Goal: Task Accomplishment & Management: Complete application form

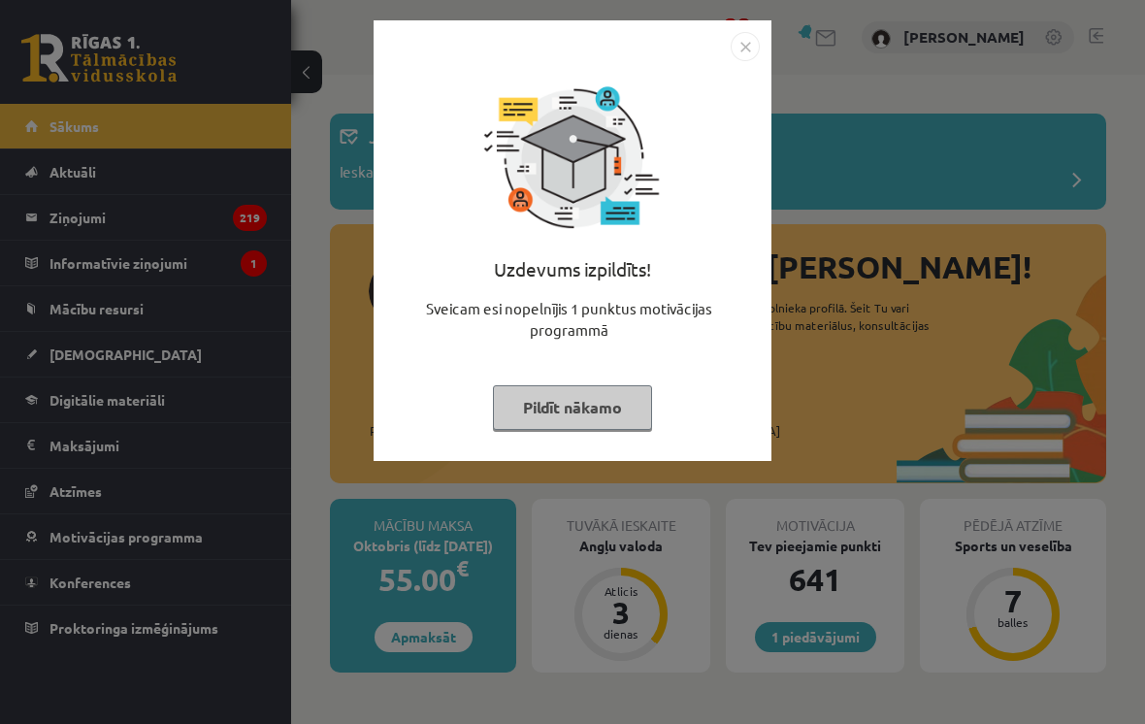
scroll to position [3059, 0]
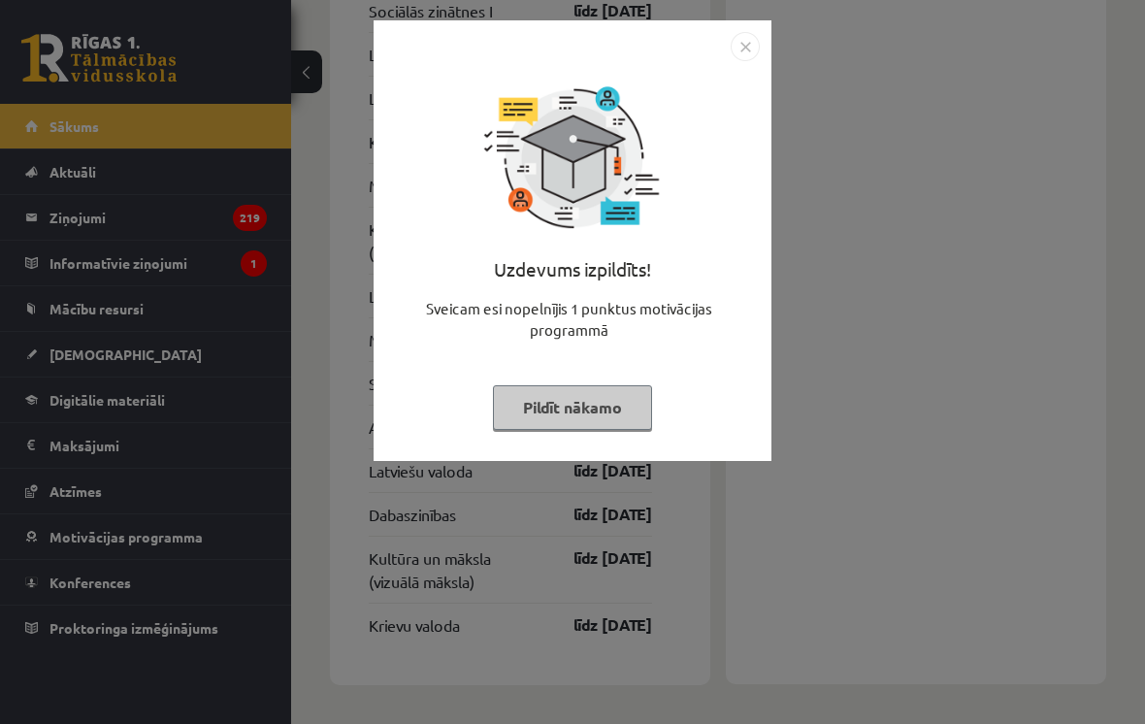
click at [573, 425] on button "Pildīt nākamo" at bounding box center [572, 407] width 159 height 45
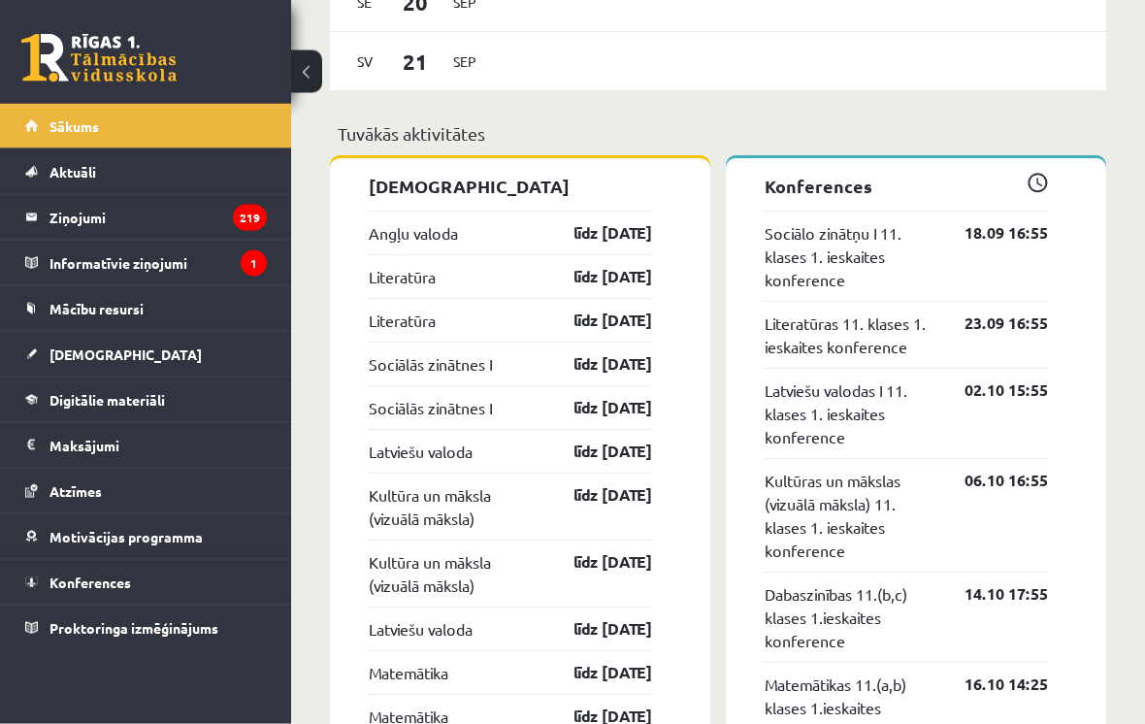
scroll to position [1760, 0]
click at [426, 235] on link "Angļu valoda" at bounding box center [413, 232] width 89 height 23
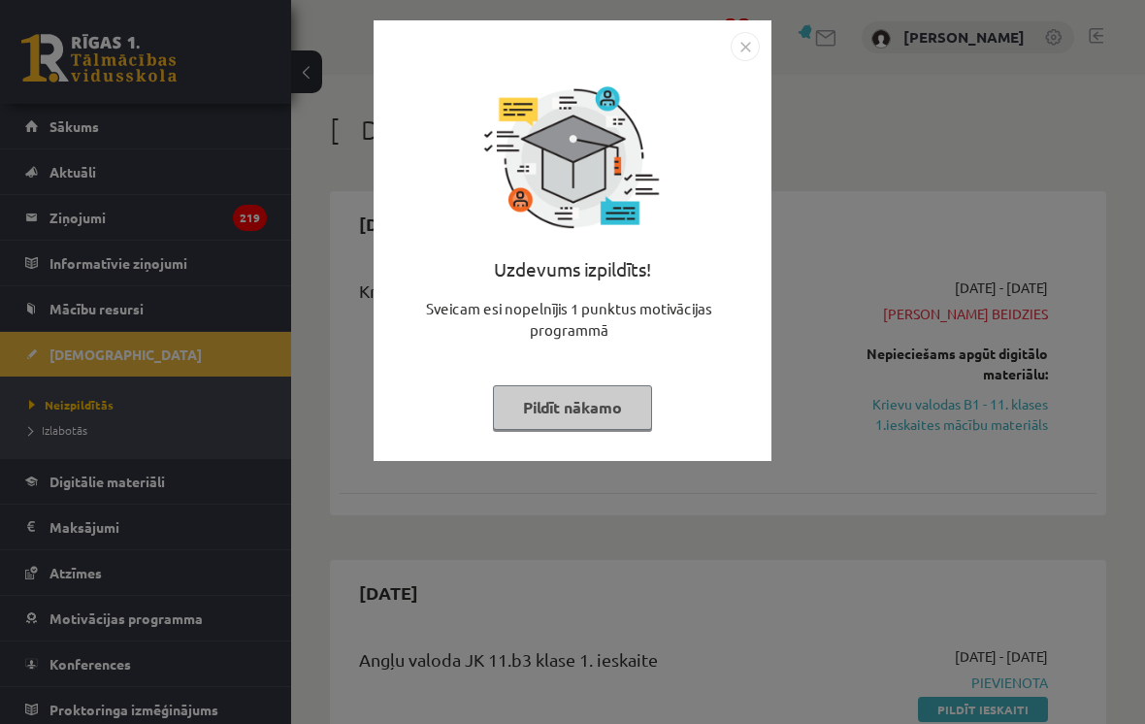
click at [600, 426] on button "Pildīt nākamo" at bounding box center [572, 407] width 159 height 45
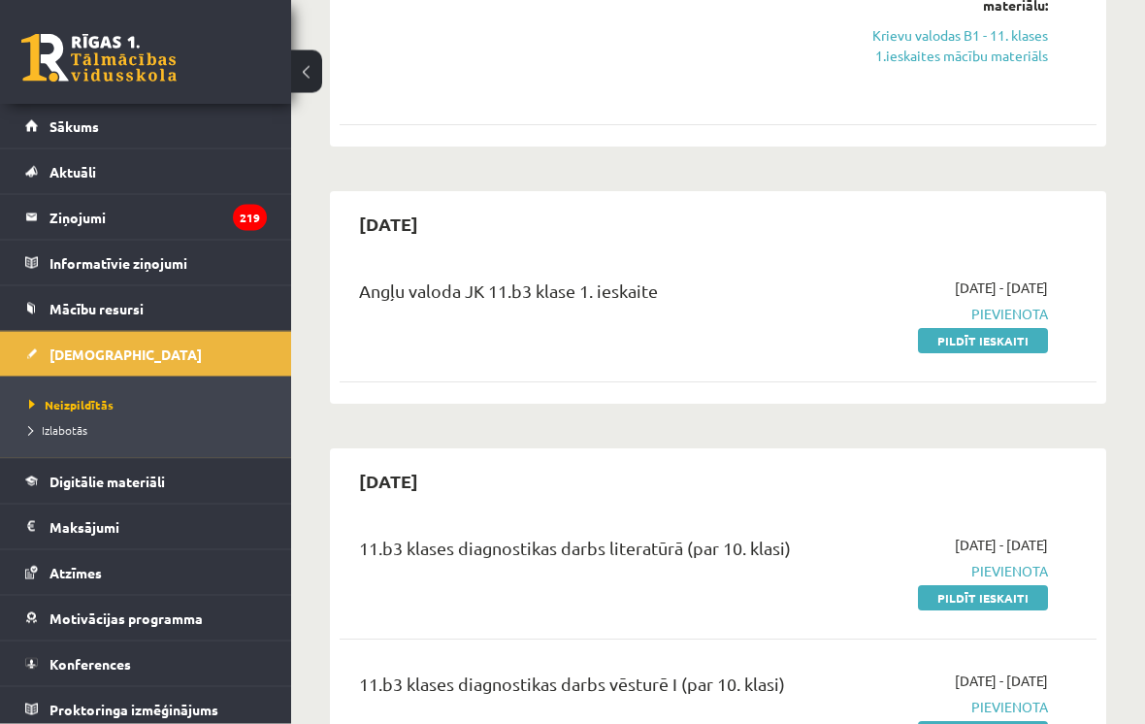
scroll to position [369, 0]
click at [1033, 333] on link "Pildīt ieskaiti" at bounding box center [983, 340] width 130 height 25
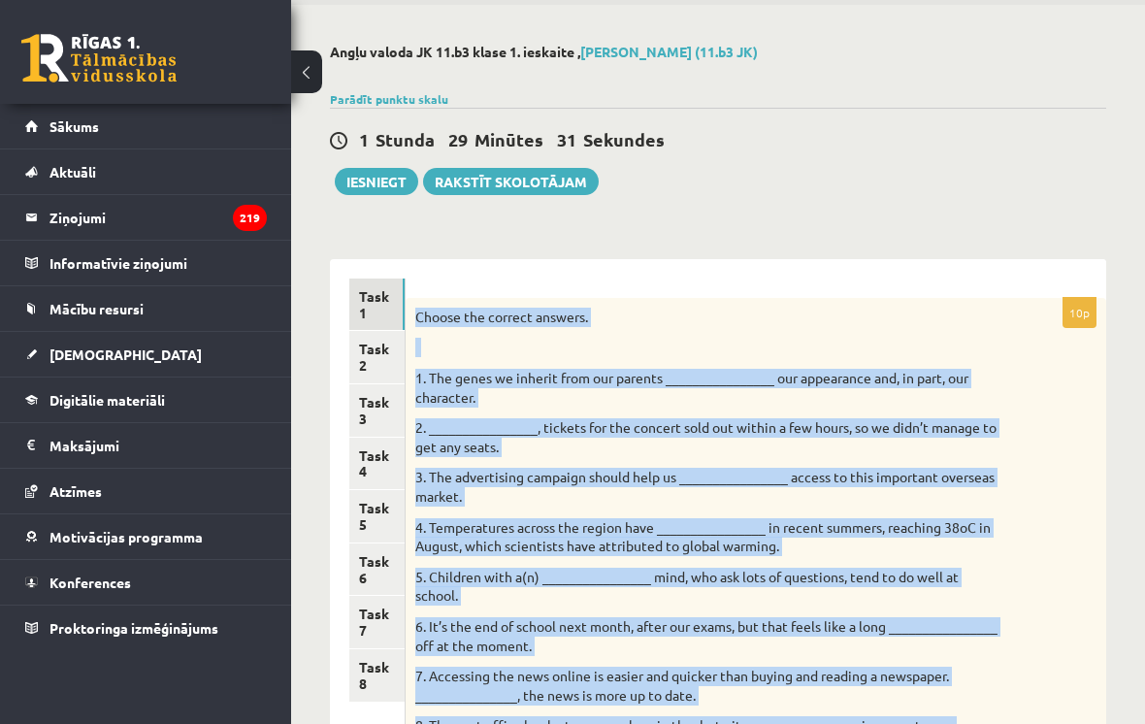
scroll to position [72, 0]
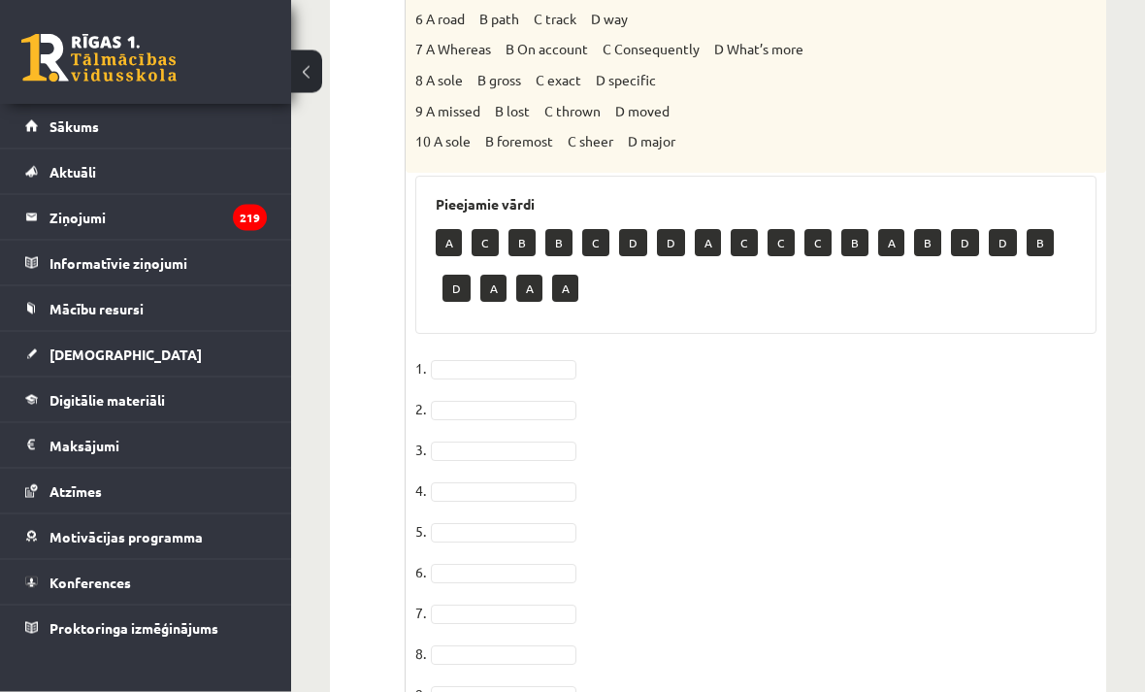
scroll to position [1090, 0]
click at [520, 229] on p "B" at bounding box center [521, 242] width 27 height 27
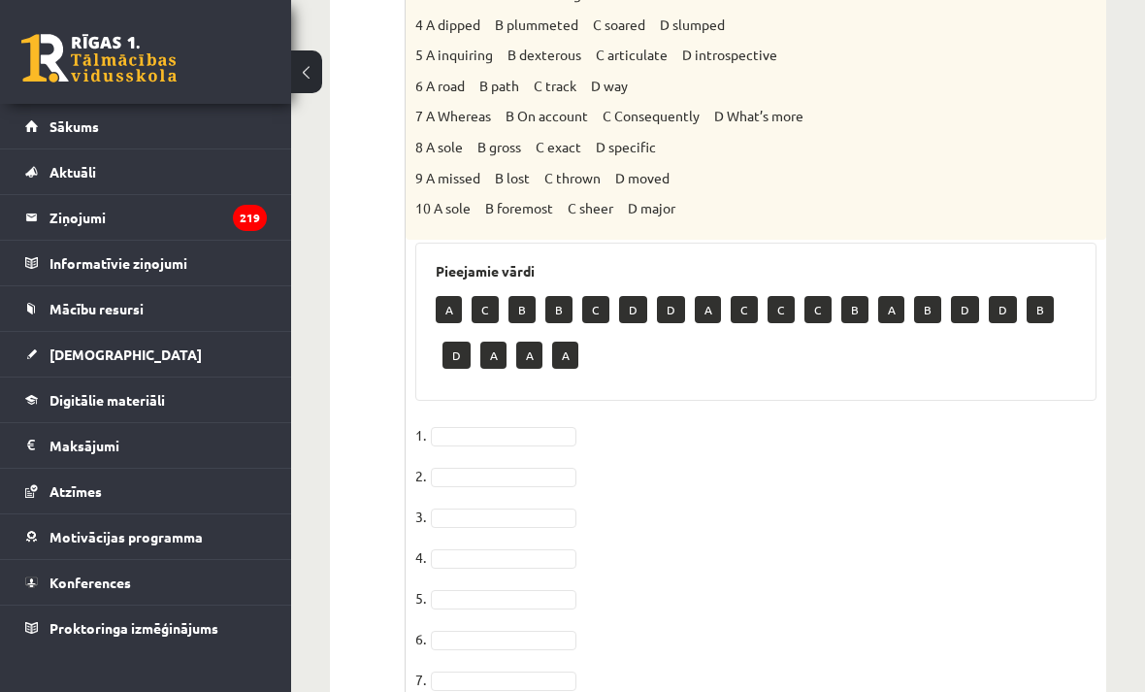
click at [520, 296] on p "B" at bounding box center [521, 309] width 27 height 27
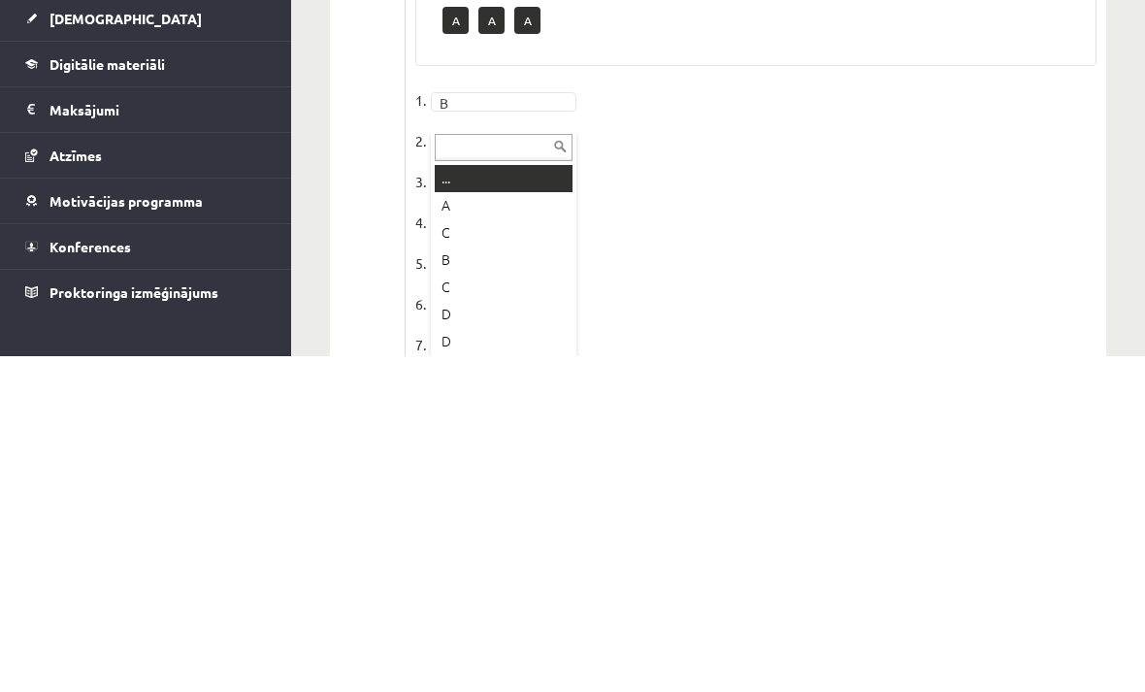
click at [431, 501] on ul "... A C B C D D A C C C B A B D D B D A A A" at bounding box center [502, 598] width 142 height 194
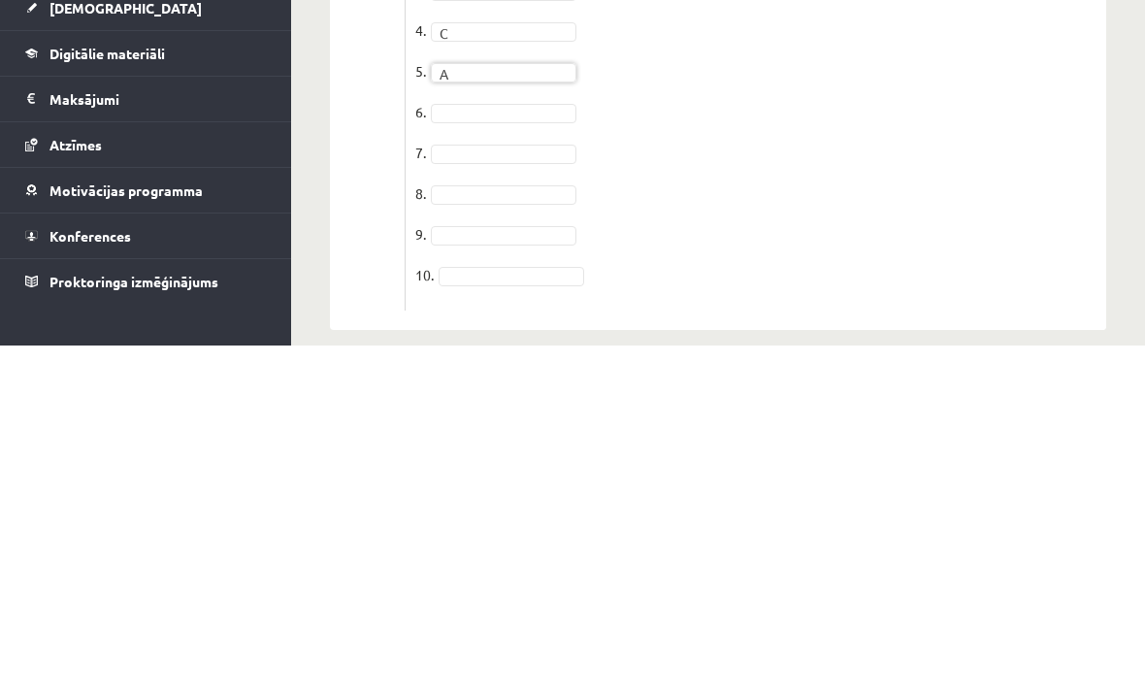
scroll to position [1159, 0]
click at [434, 239] on fieldset "1. B * 2. C * 3. C * 4. C * 5. A * 6. D * 7. 8. 9. 10." at bounding box center [755, 442] width 681 height 407
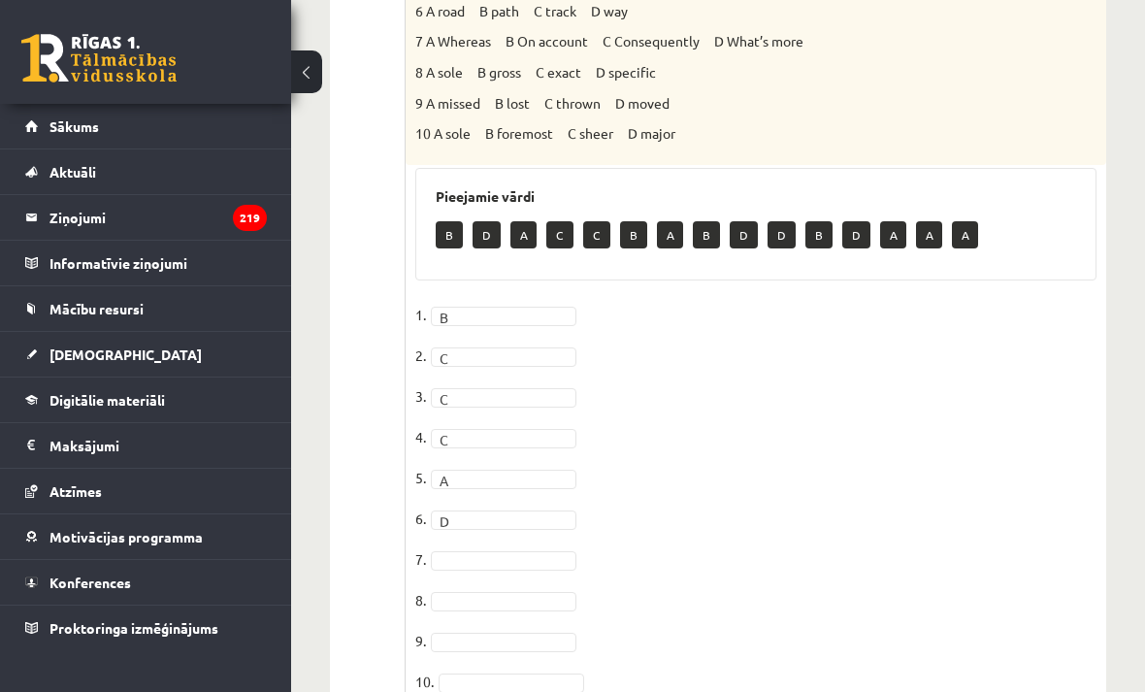
scroll to position [1145, 0]
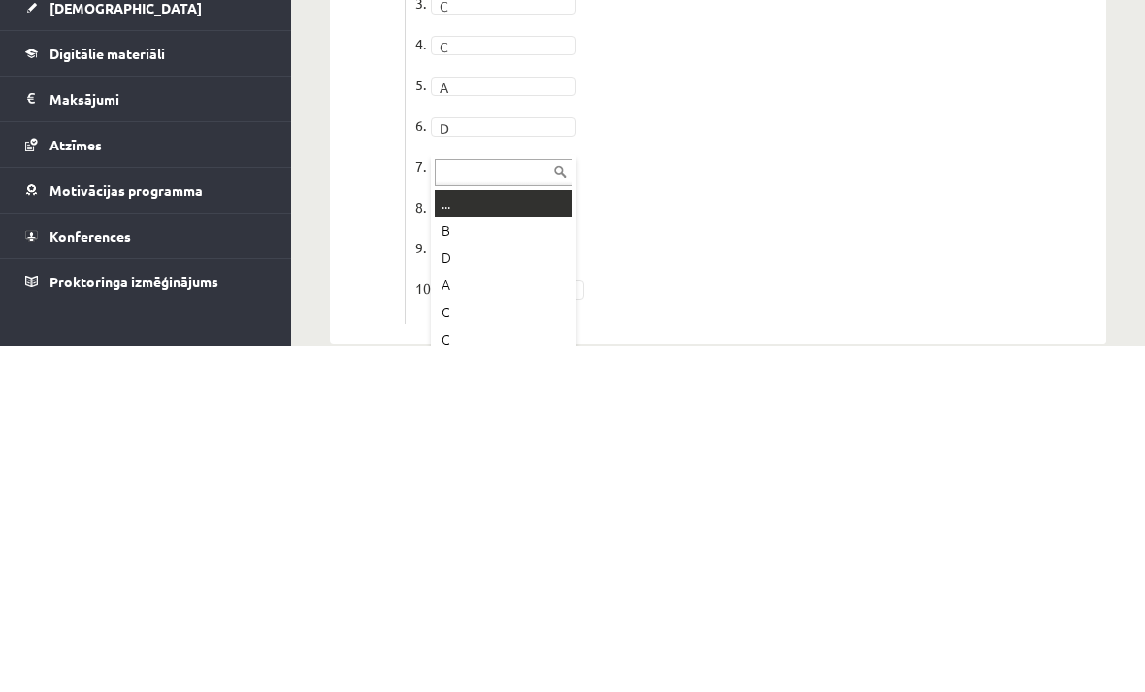
click at [434, 536] on ul "... B D A C C B A B D D B D A A A" at bounding box center [502, 633] width 142 height 194
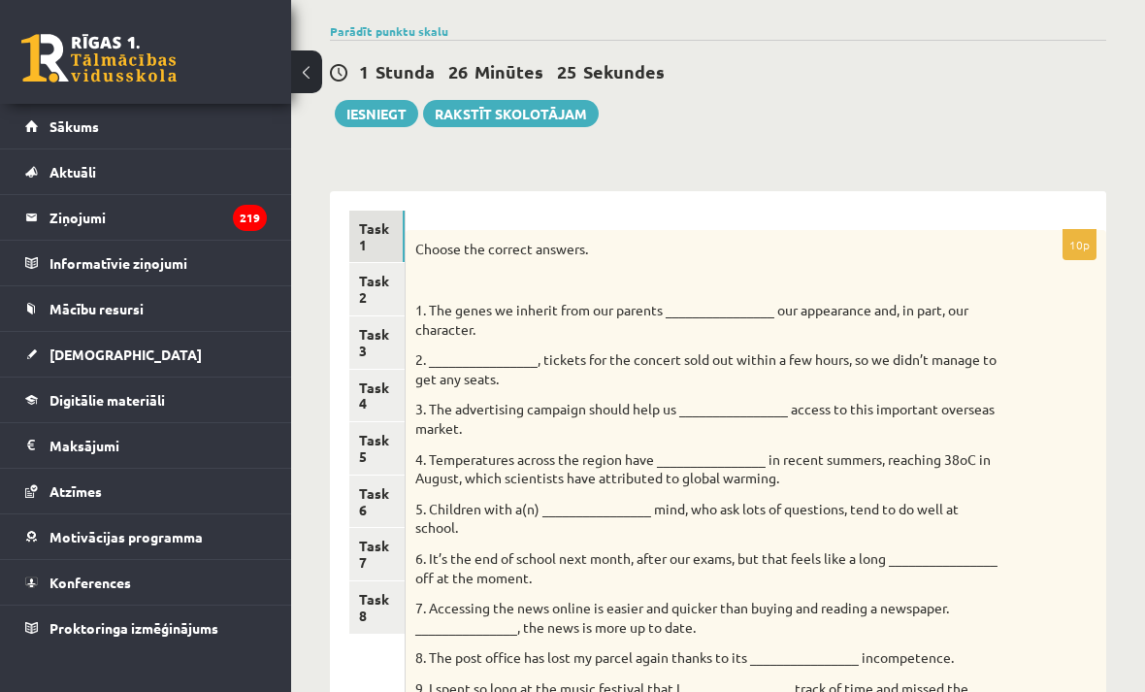
scroll to position [133, 0]
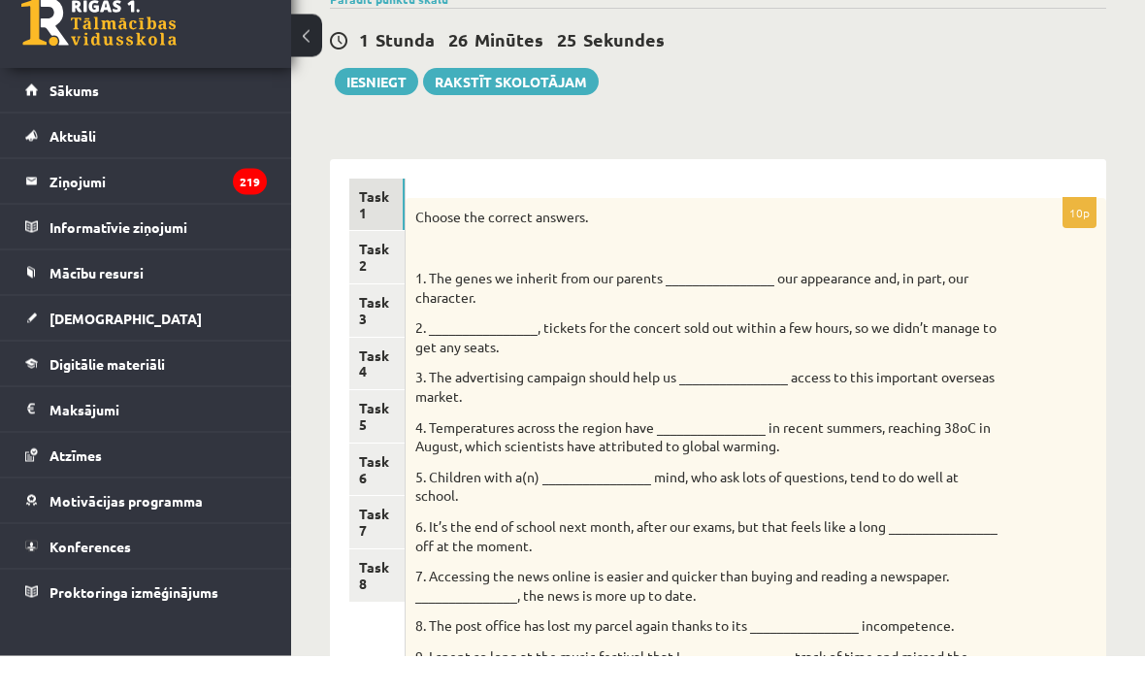
click at [370, 268] on link "Task 2" at bounding box center [376, 294] width 55 height 52
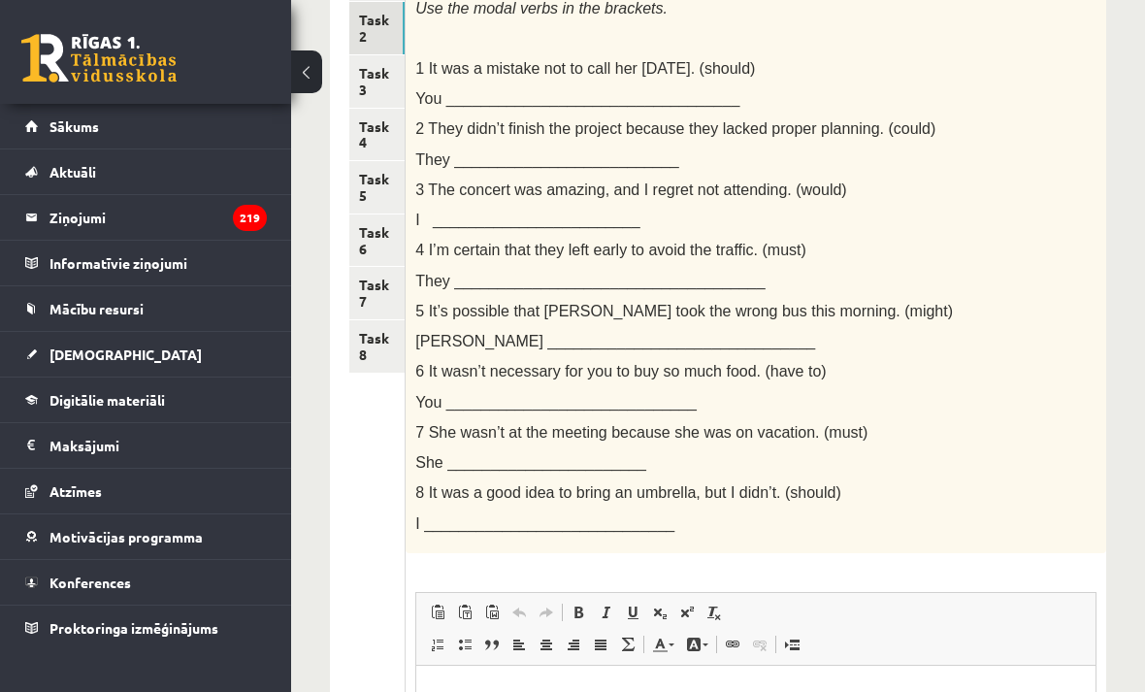
scroll to position [0, 0]
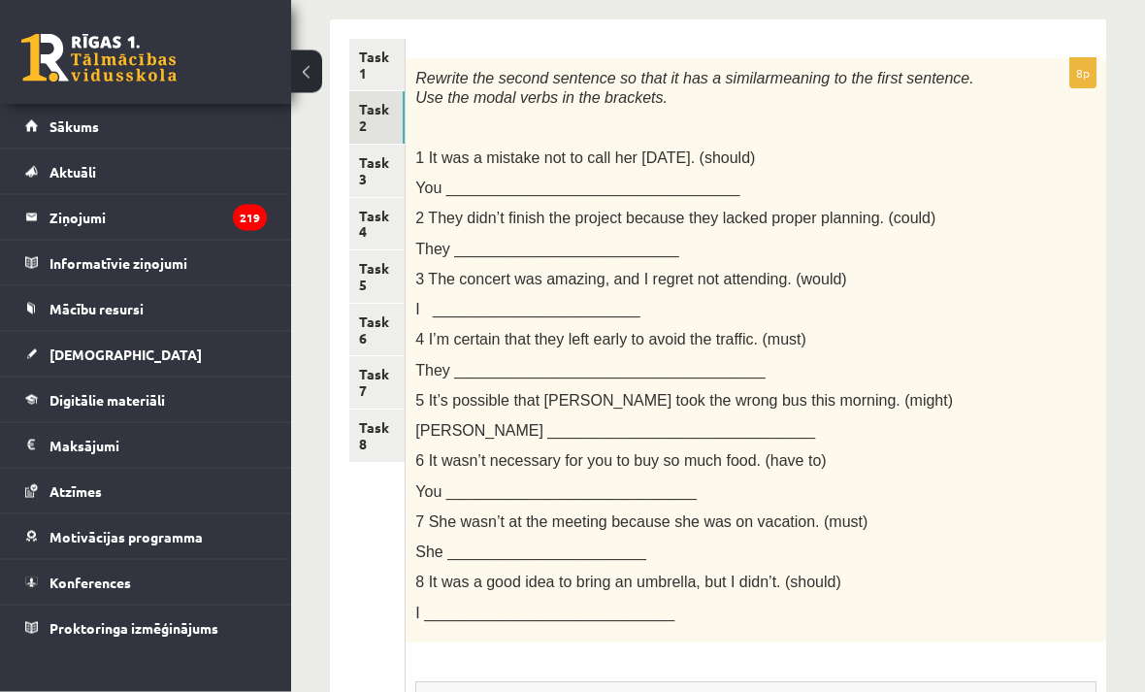
click at [356, 65] on link "Task 1" at bounding box center [376, 66] width 55 height 52
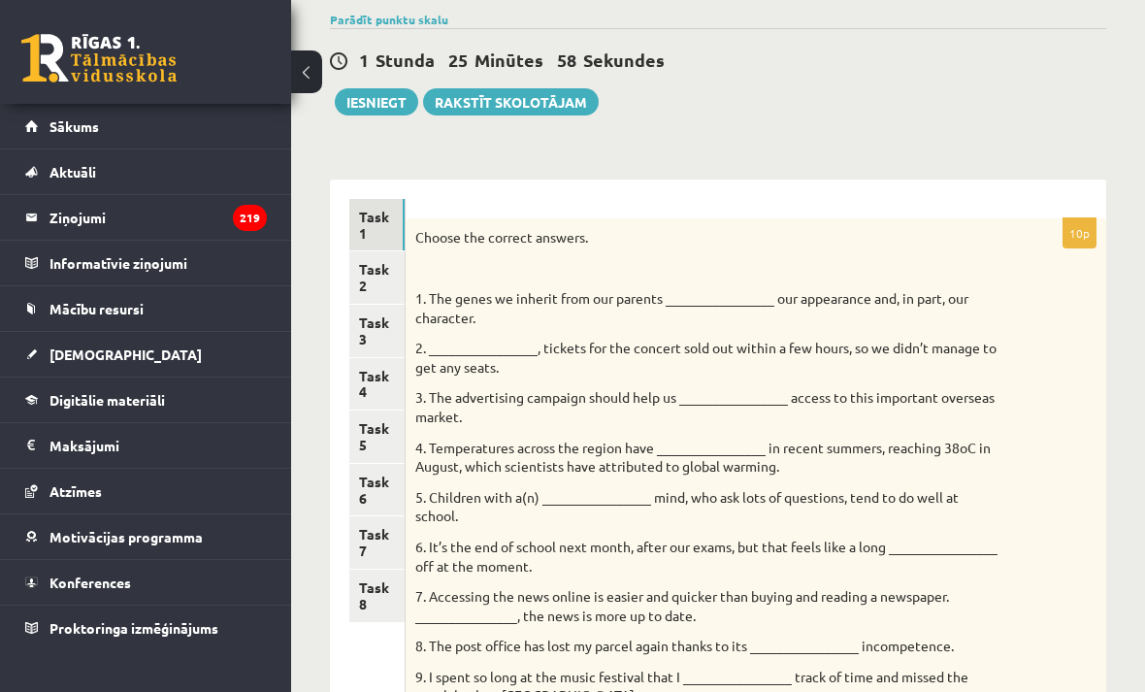
scroll to position [148, 0]
click at [364, 276] on link "Task 2" at bounding box center [376, 278] width 55 height 52
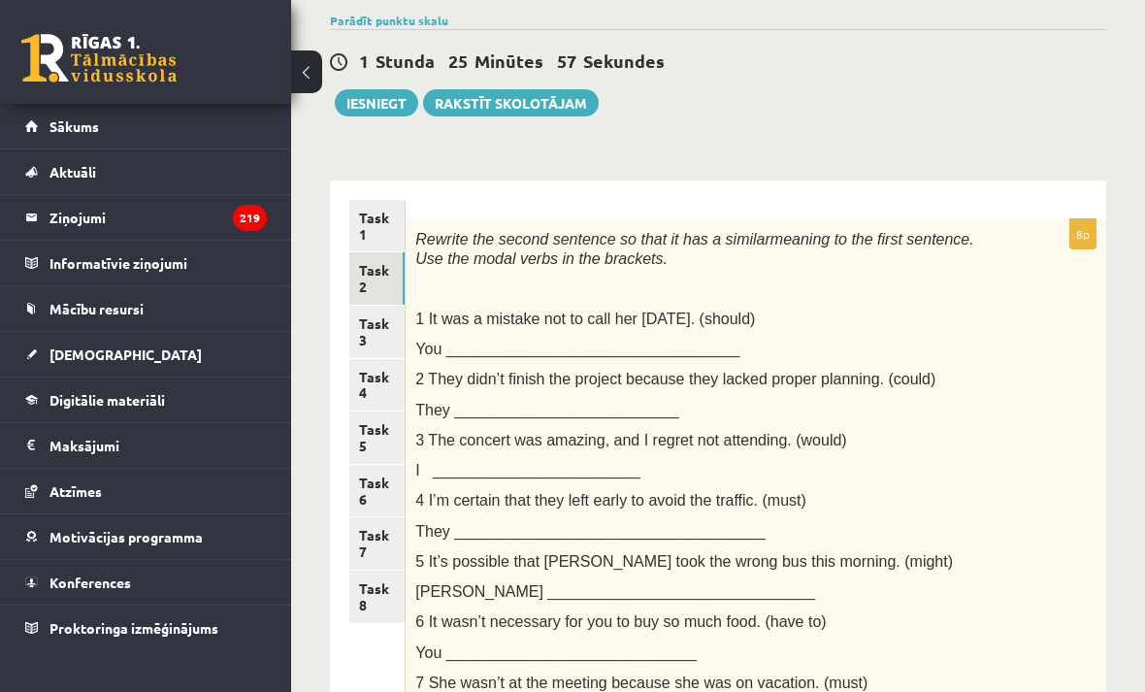
click at [364, 324] on link "Task 3" at bounding box center [376, 332] width 55 height 52
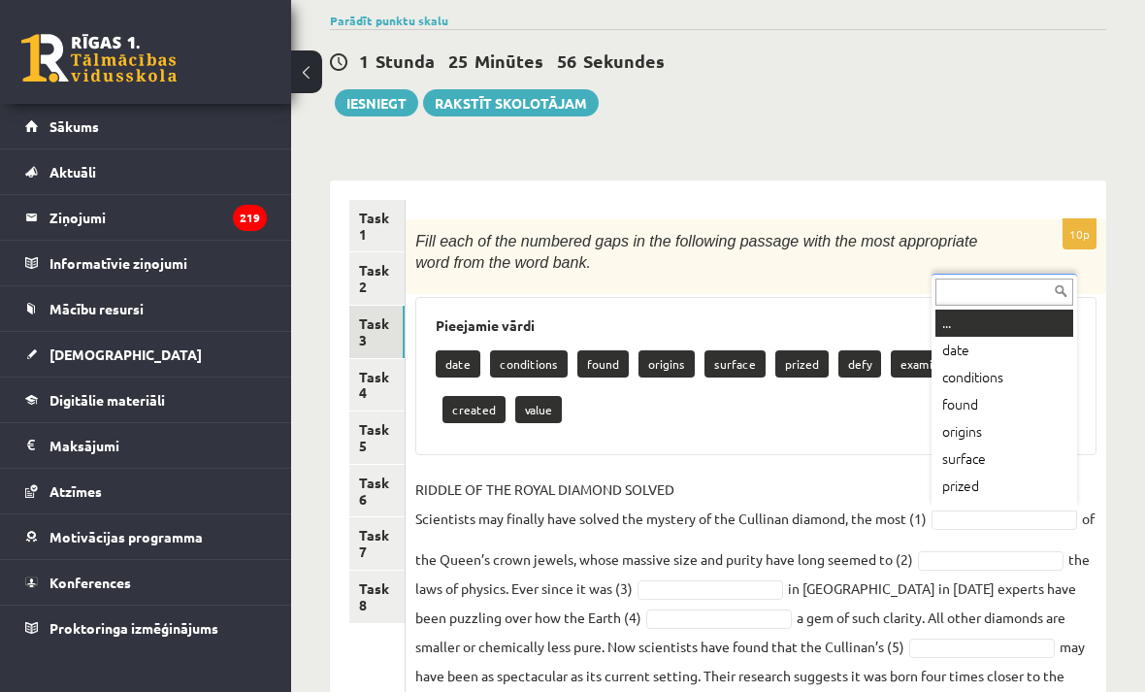
scroll to position [172, 0]
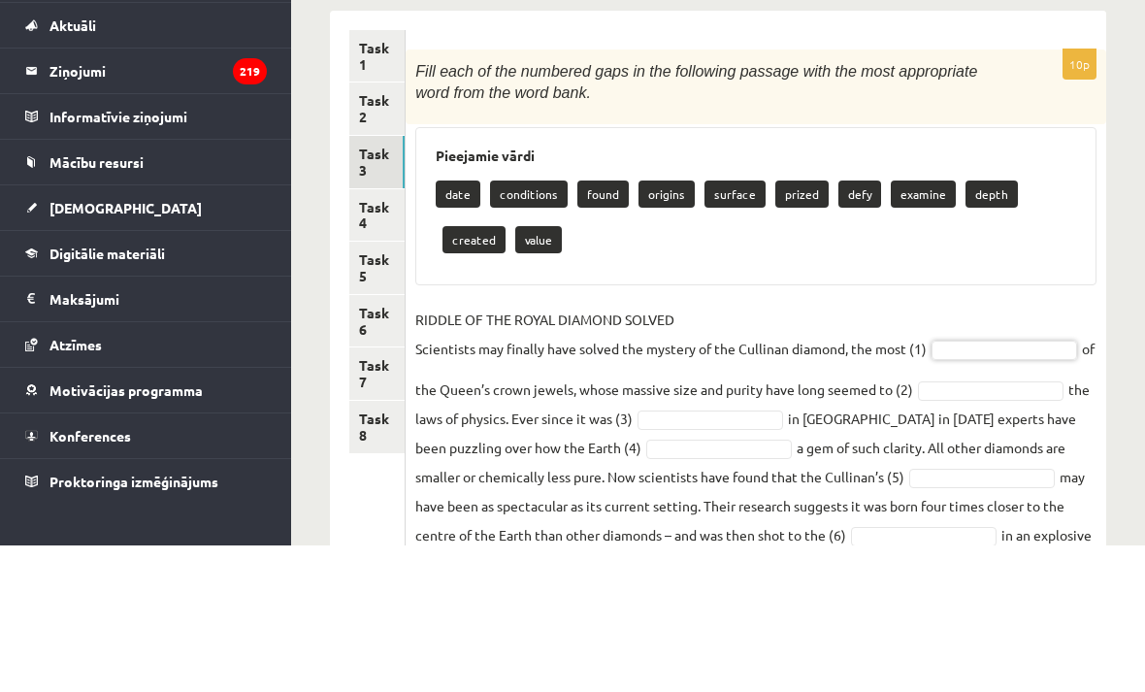
click at [364, 336] on link "Task 4" at bounding box center [376, 362] width 55 height 52
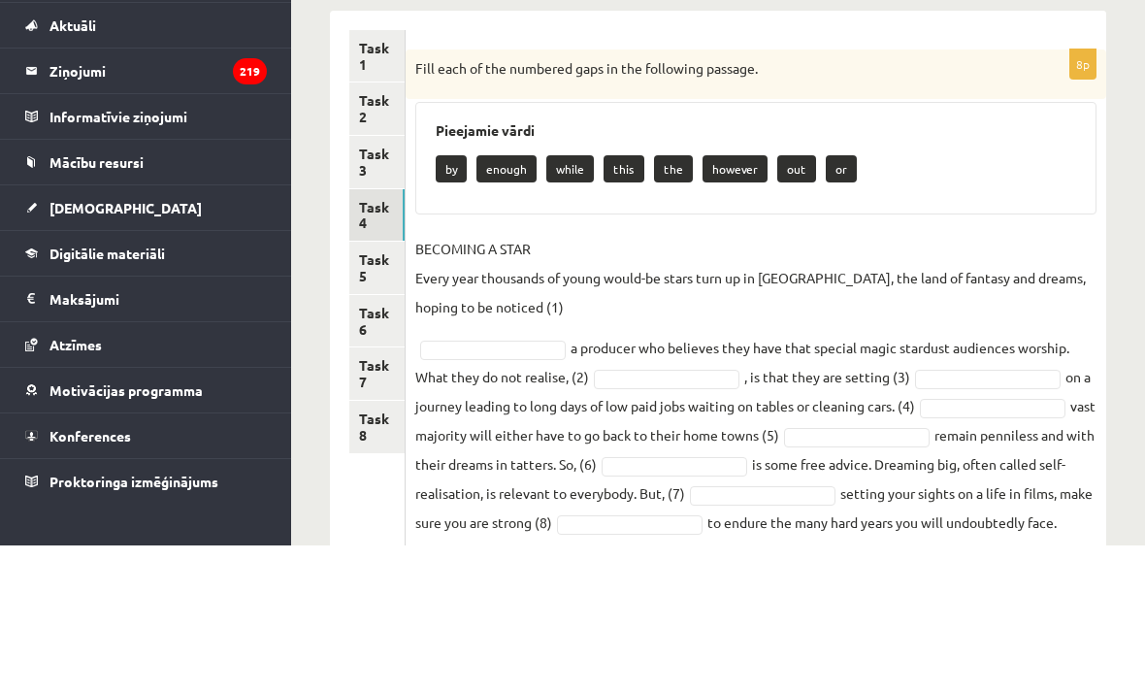
scroll to position [196, 0]
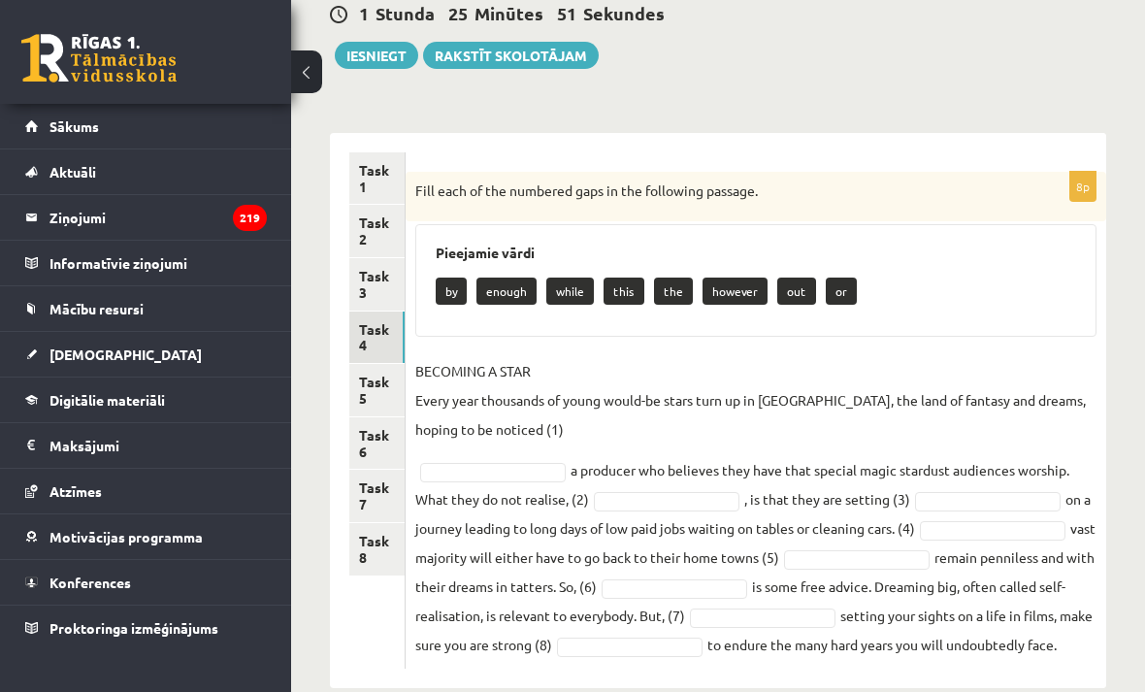
click at [349, 383] on link "Task 5" at bounding box center [376, 390] width 55 height 52
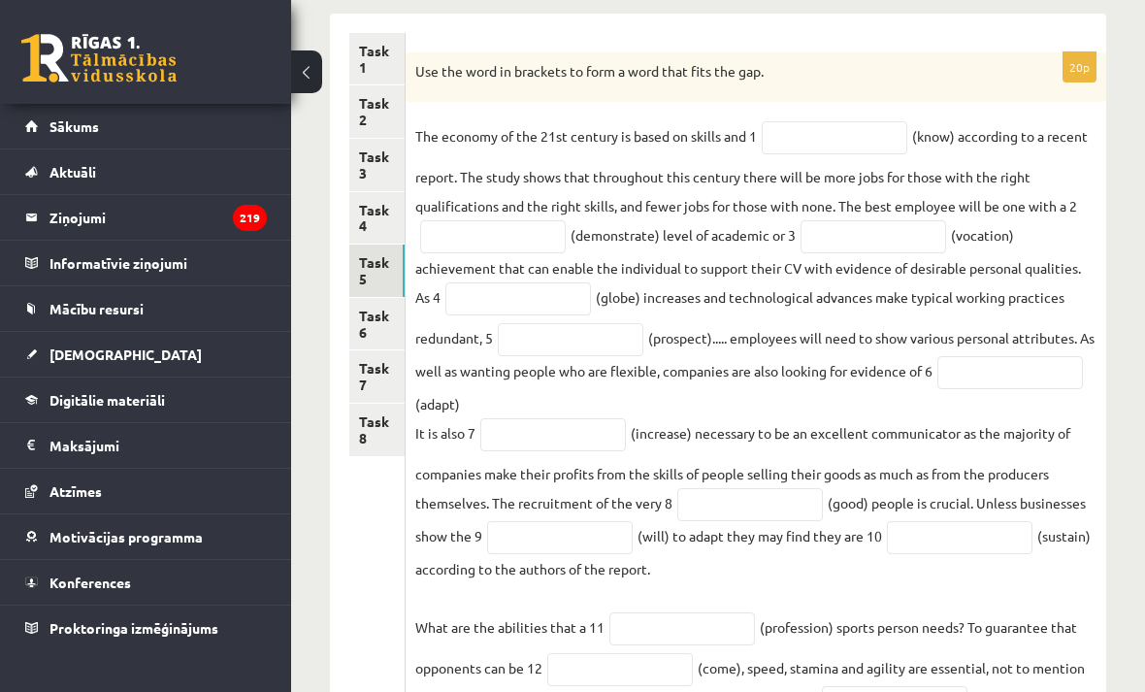
scroll to position [316, 0]
click at [350, 313] on link "Task 6" at bounding box center [376, 323] width 55 height 52
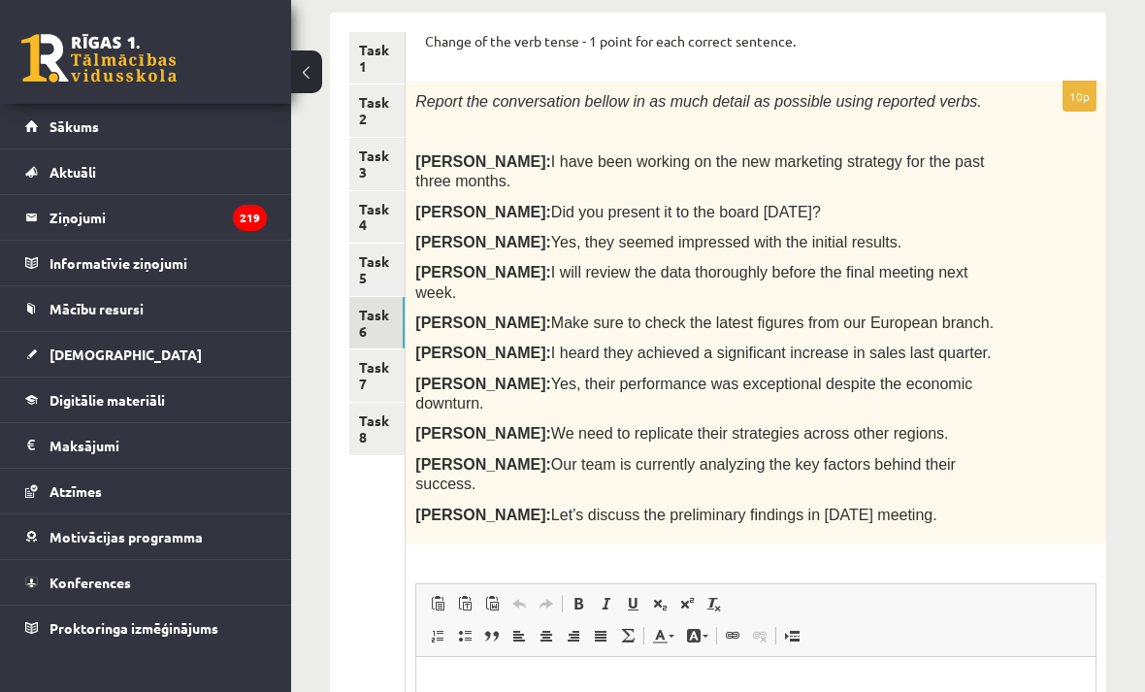
scroll to position [0, 0]
click at [351, 365] on link "Task 7" at bounding box center [376, 375] width 55 height 52
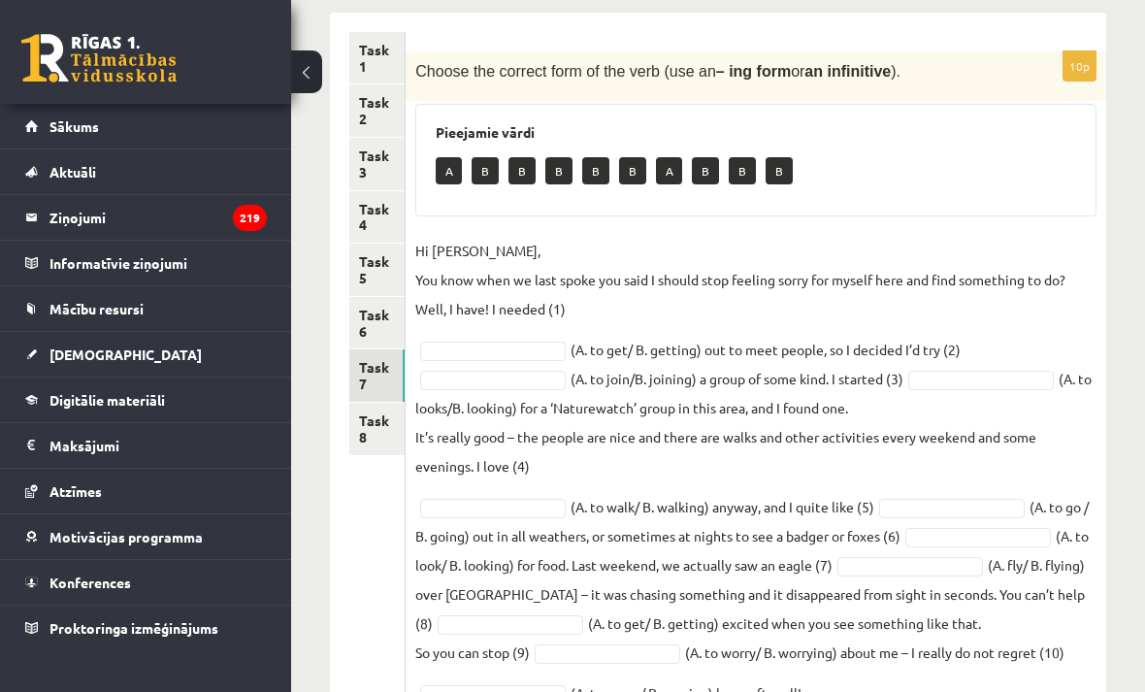
click at [363, 410] on link "Task 8" at bounding box center [376, 429] width 55 height 52
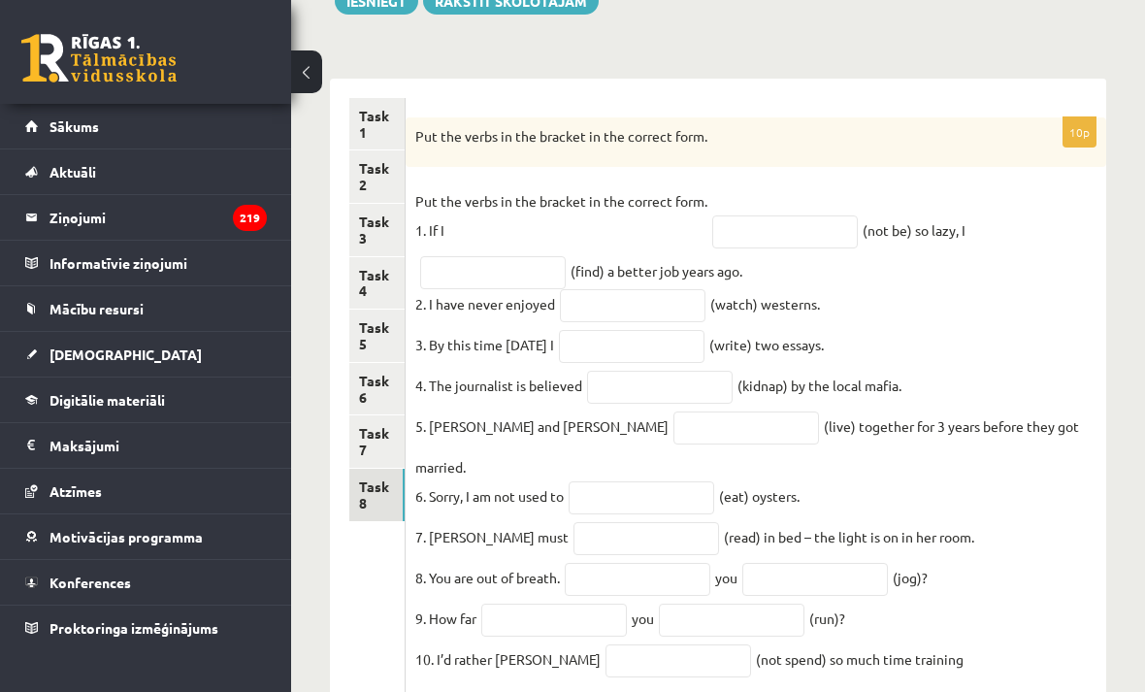
click at [366, 174] on link "Task 2" at bounding box center [376, 176] width 55 height 52
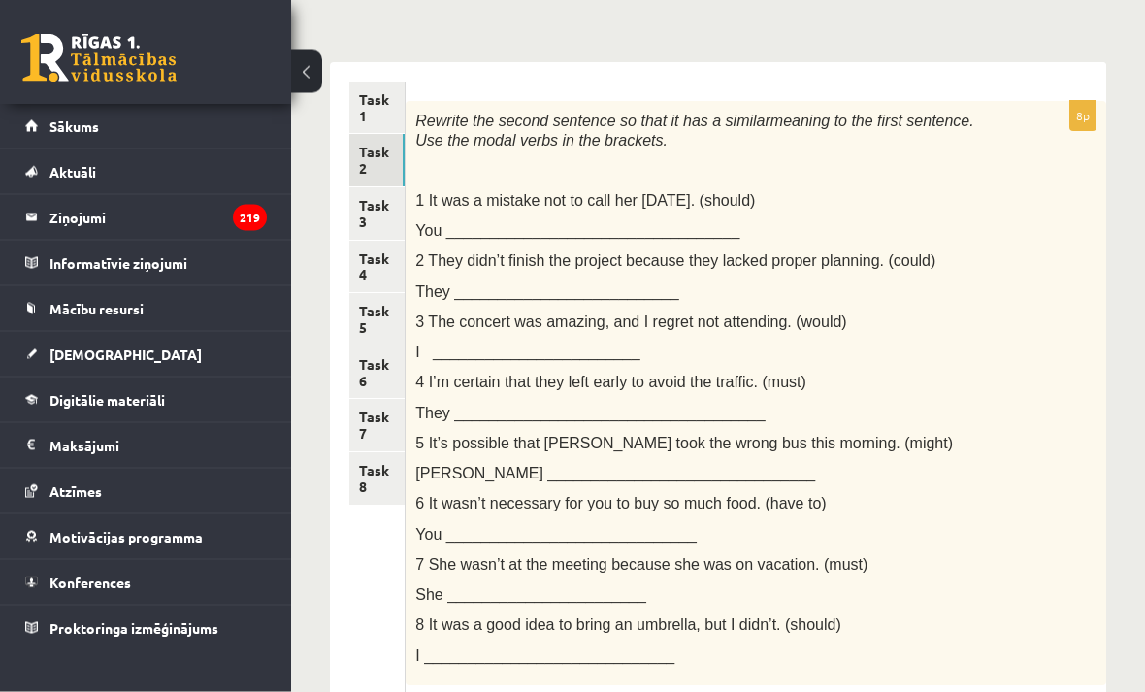
scroll to position [267, 0]
click at [368, 208] on link "Task 3" at bounding box center [376, 213] width 55 height 52
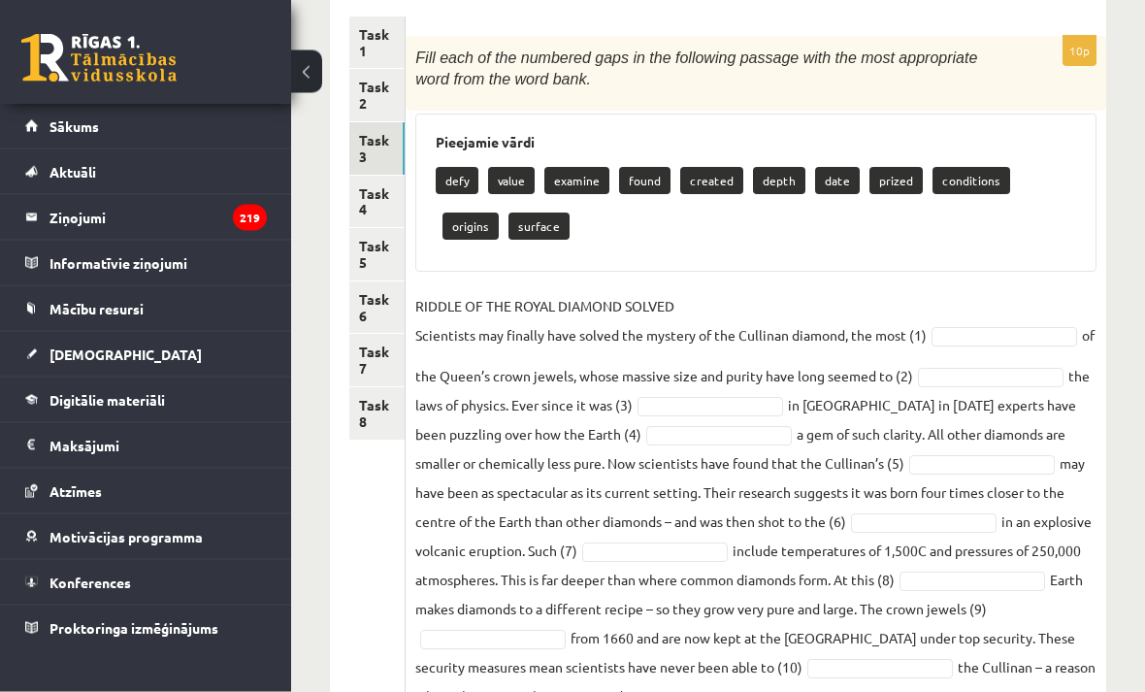
scroll to position [353, 0]
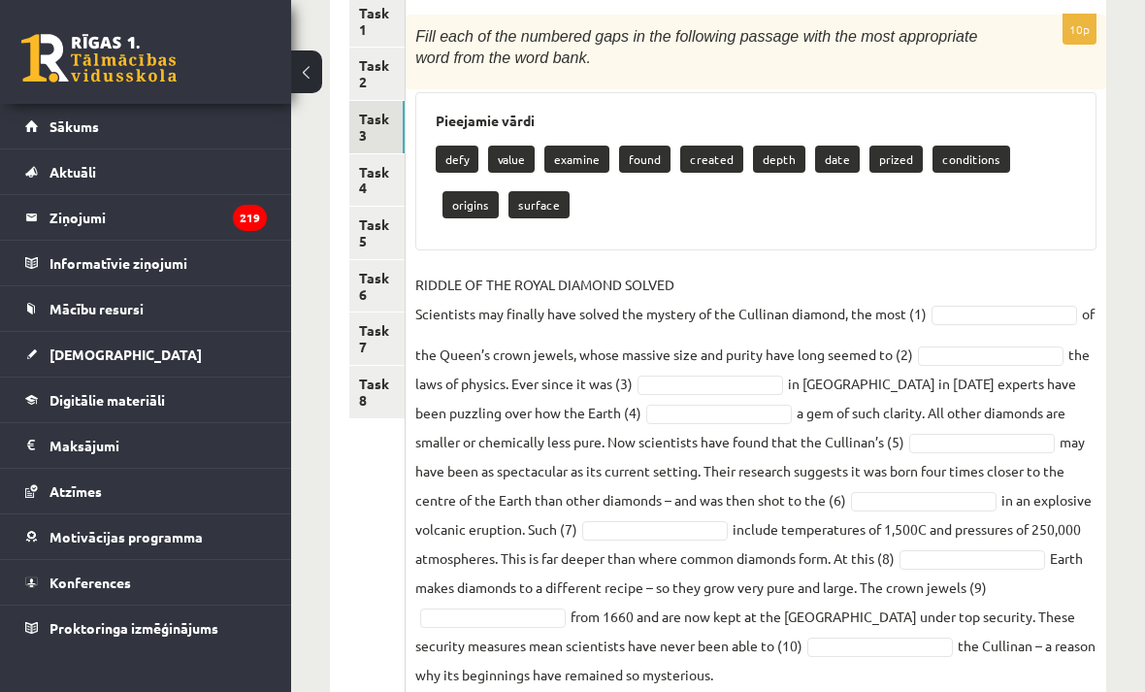
click at [439, 159] on p "defy" at bounding box center [457, 159] width 43 height 27
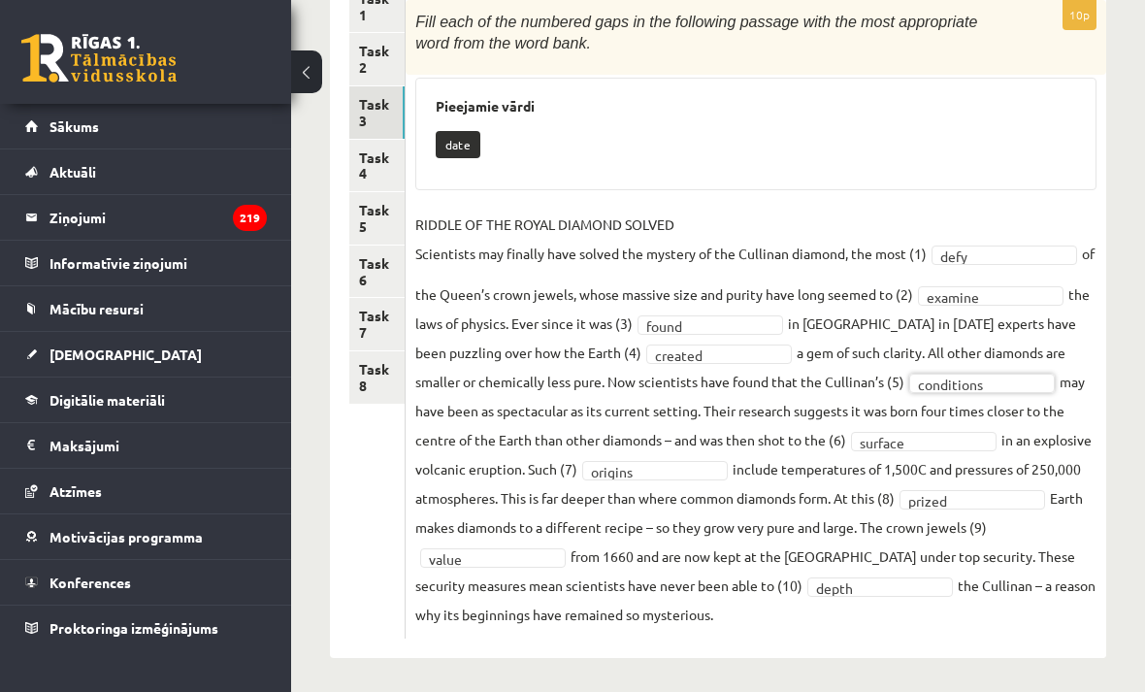
scroll to position [364, 0]
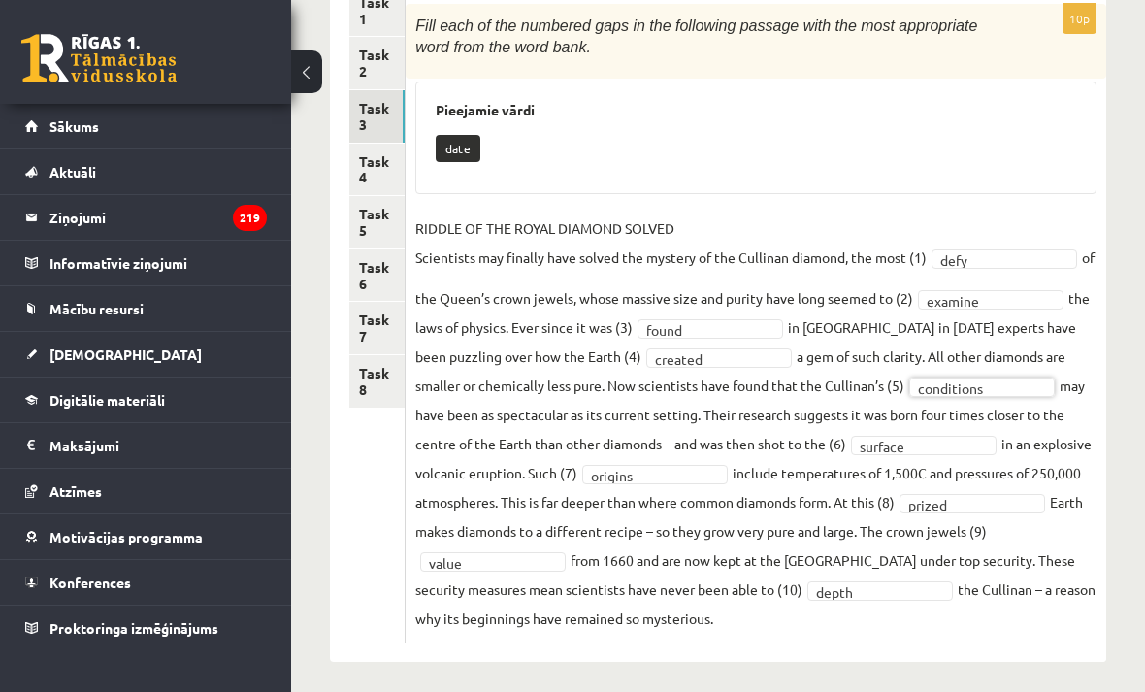
click at [373, 169] on link "Task 4" at bounding box center [376, 170] width 55 height 52
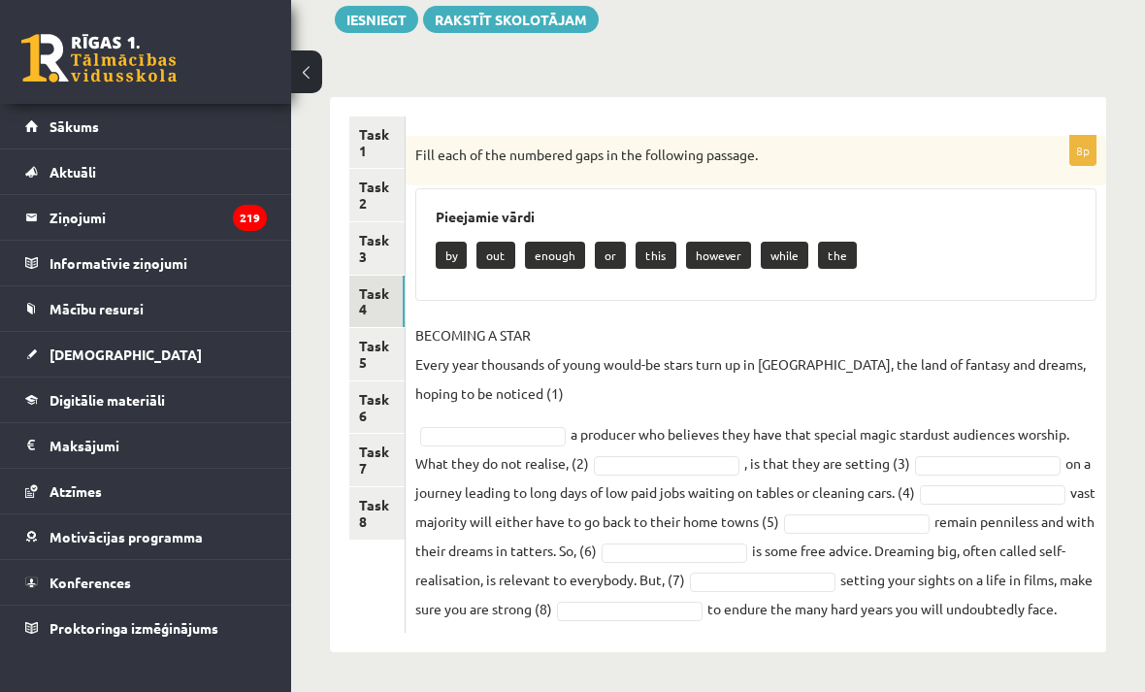
scroll to position [259, 0]
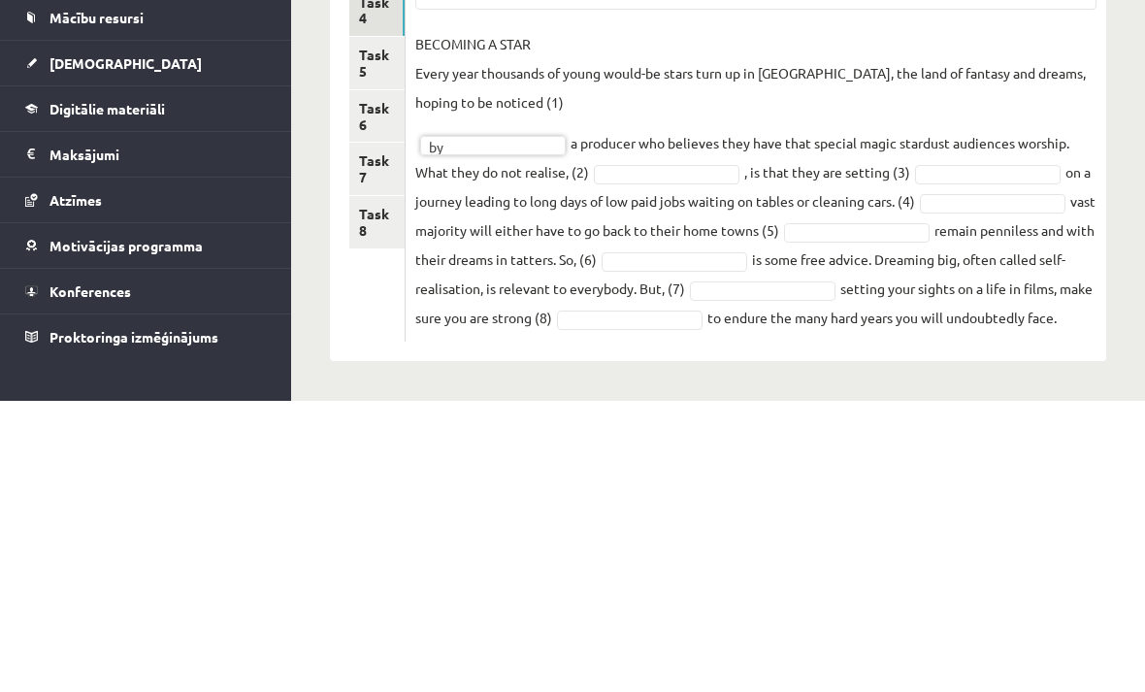
click at [699, 320] on fieldset "BECOMING A STAR Every year thousands of young would-be stars turn up in Hollywo…" at bounding box center [755, 471] width 681 height 303
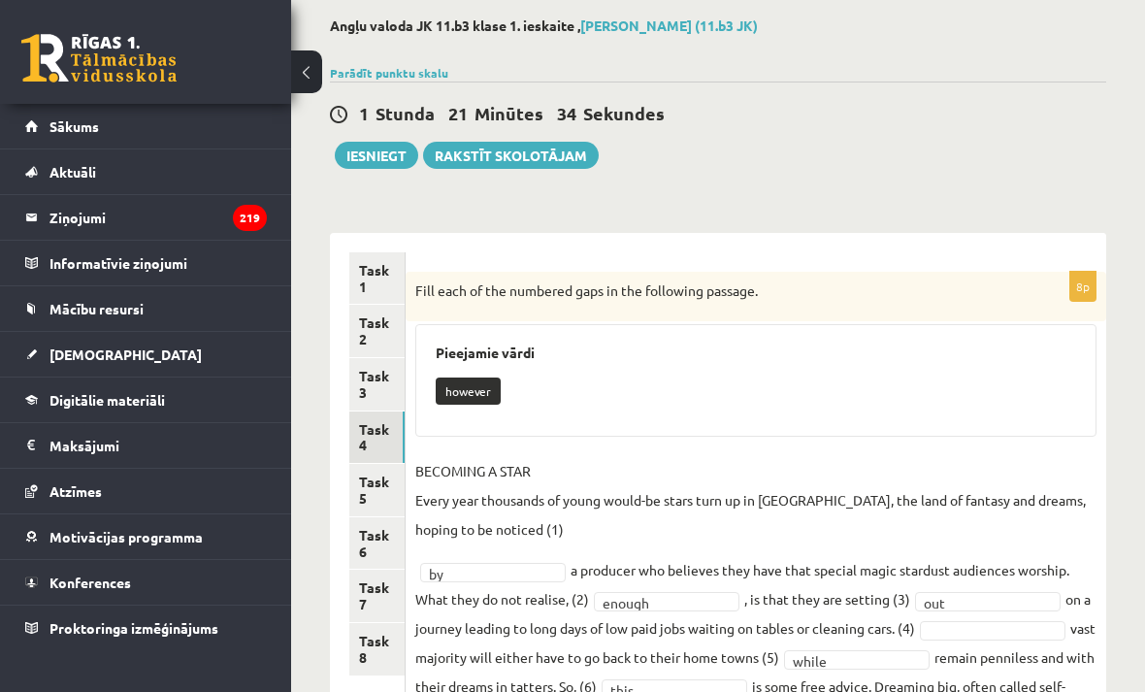
scroll to position [21, 0]
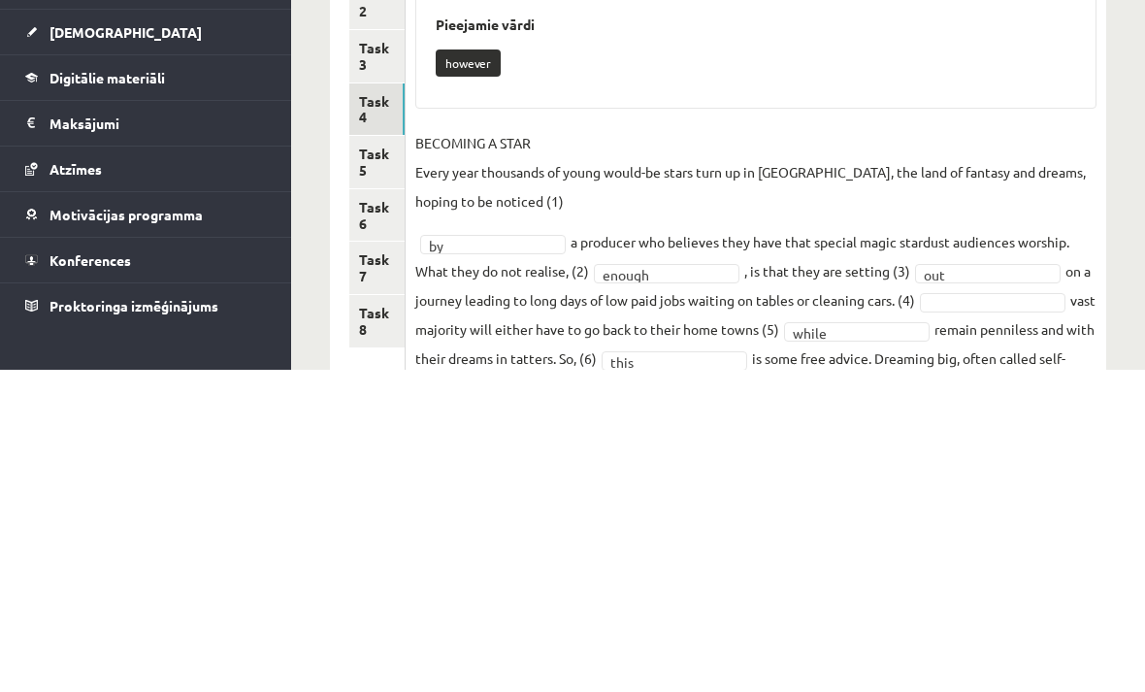
click at [368, 458] on link "Task 5" at bounding box center [376, 484] width 55 height 52
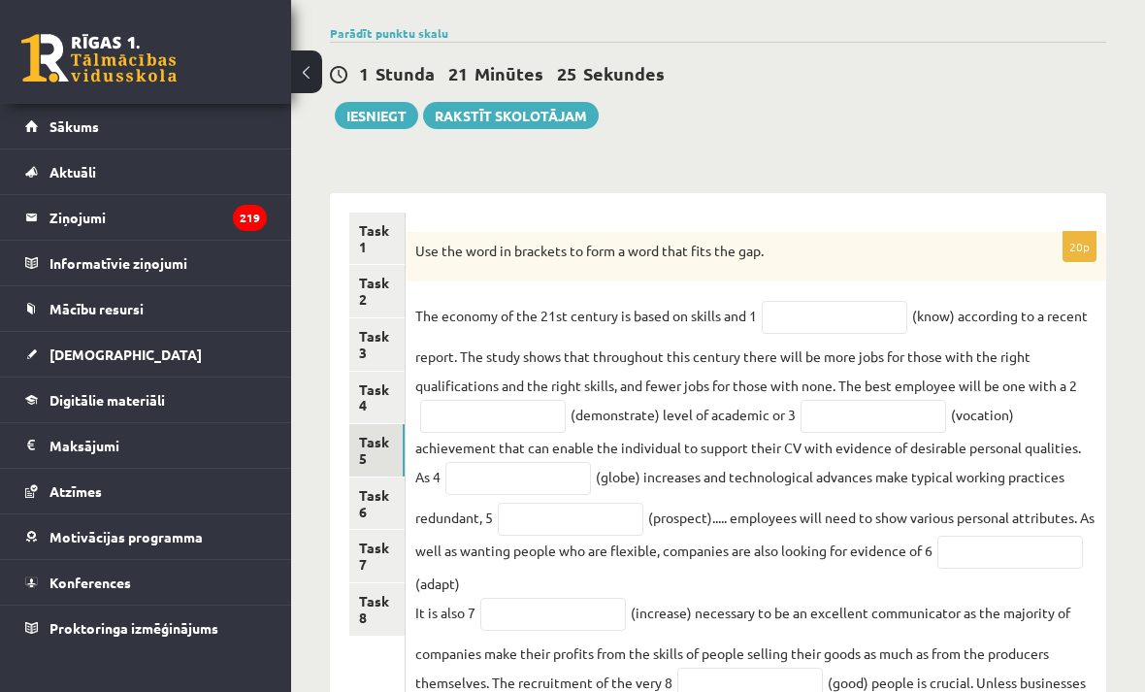
scroll to position [139, 0]
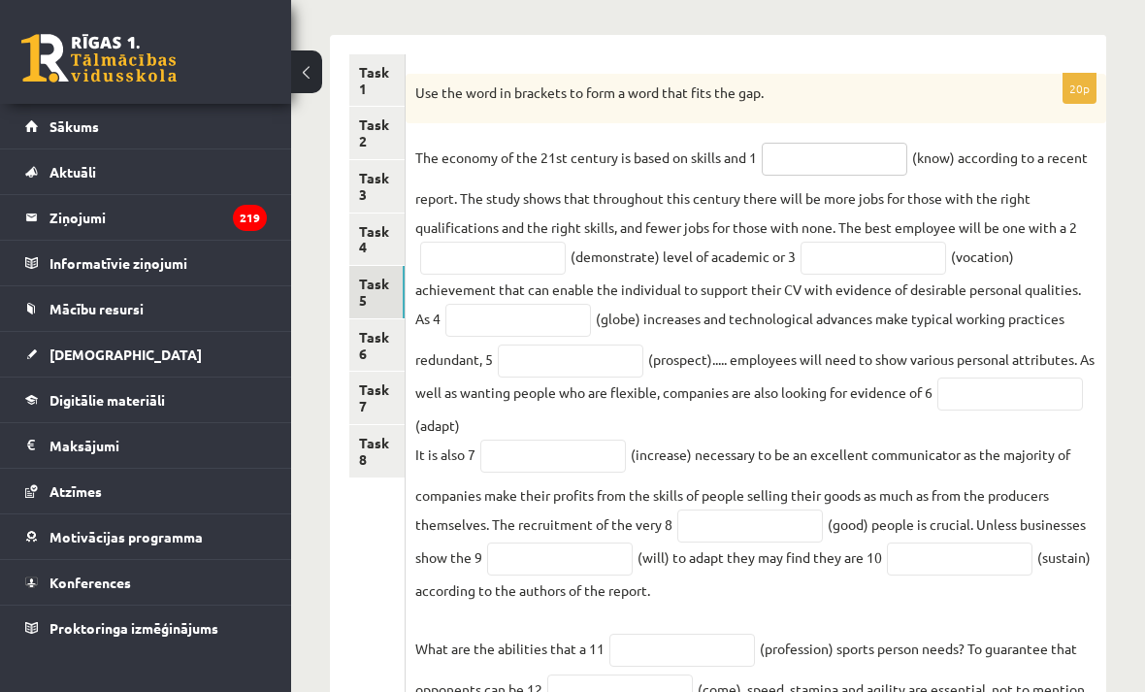
click at [833, 150] on input "text" at bounding box center [834, 159] width 146 height 33
type input "*****"
click at [503, 275] on input "text" at bounding box center [493, 259] width 146 height 33
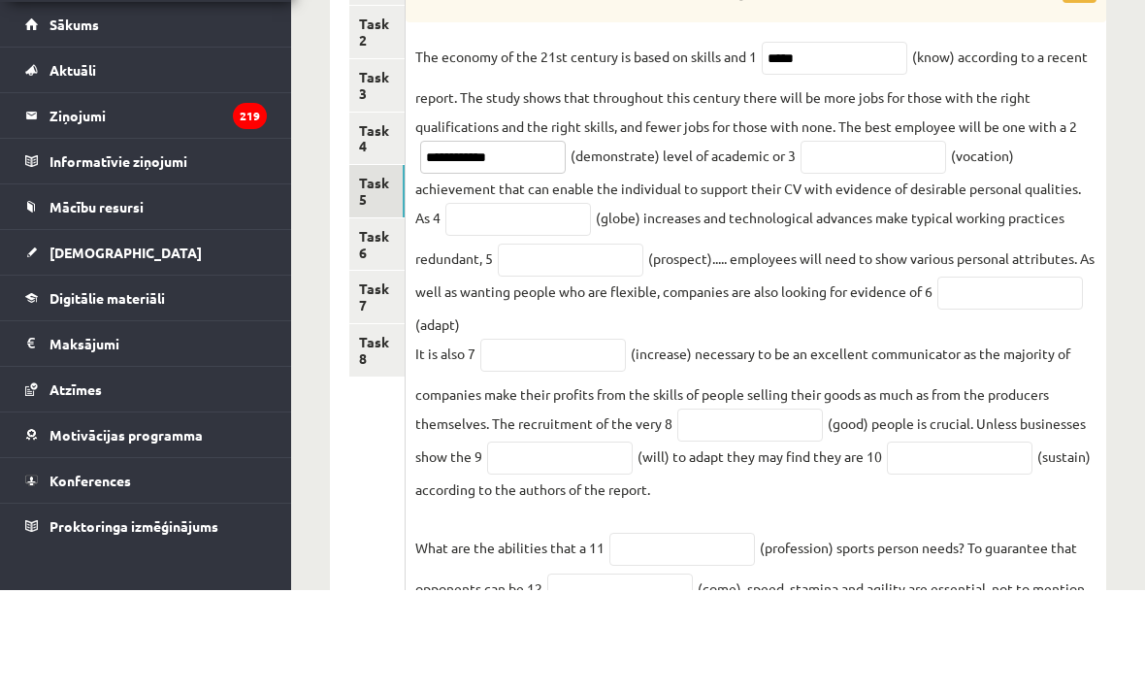
type input "**********"
click at [870, 243] on input "text" at bounding box center [873, 259] width 146 height 33
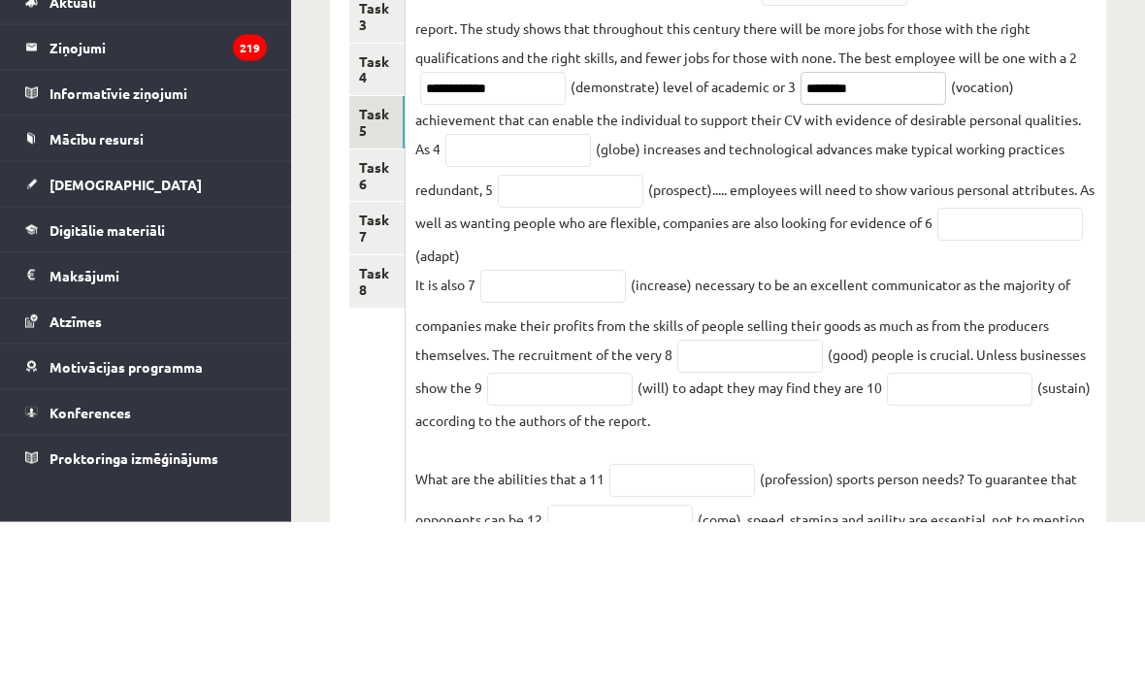
type input "********"
click at [516, 305] on input "text" at bounding box center [518, 321] width 146 height 33
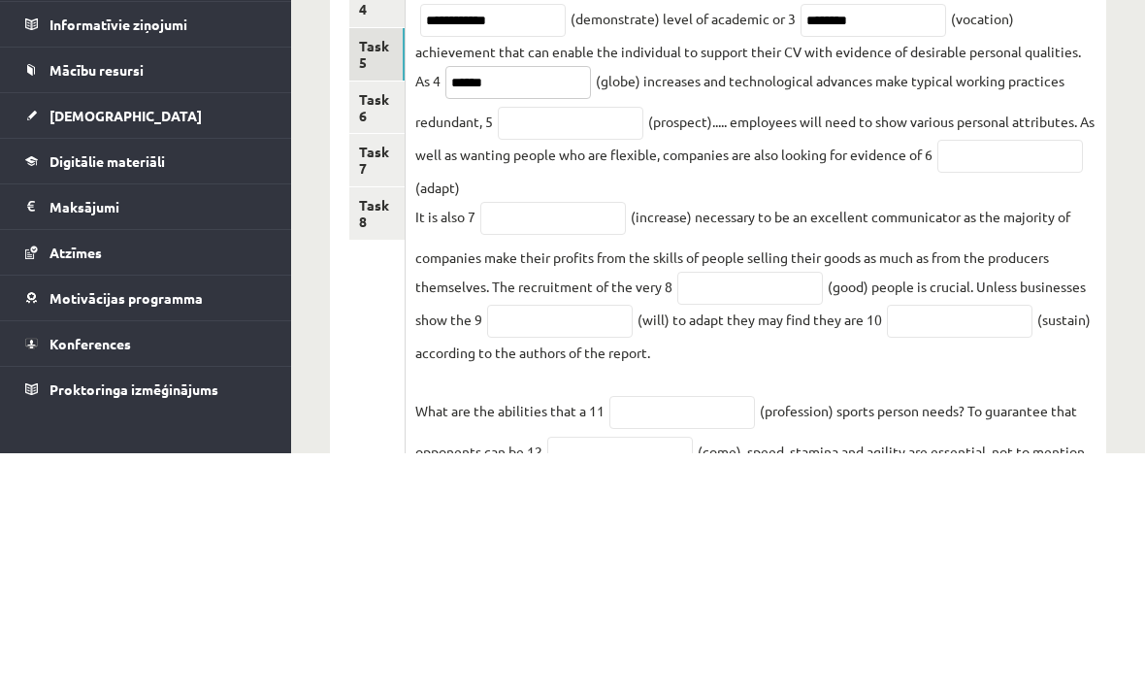
type input "******"
click at [581, 345] on input "text" at bounding box center [571, 361] width 146 height 33
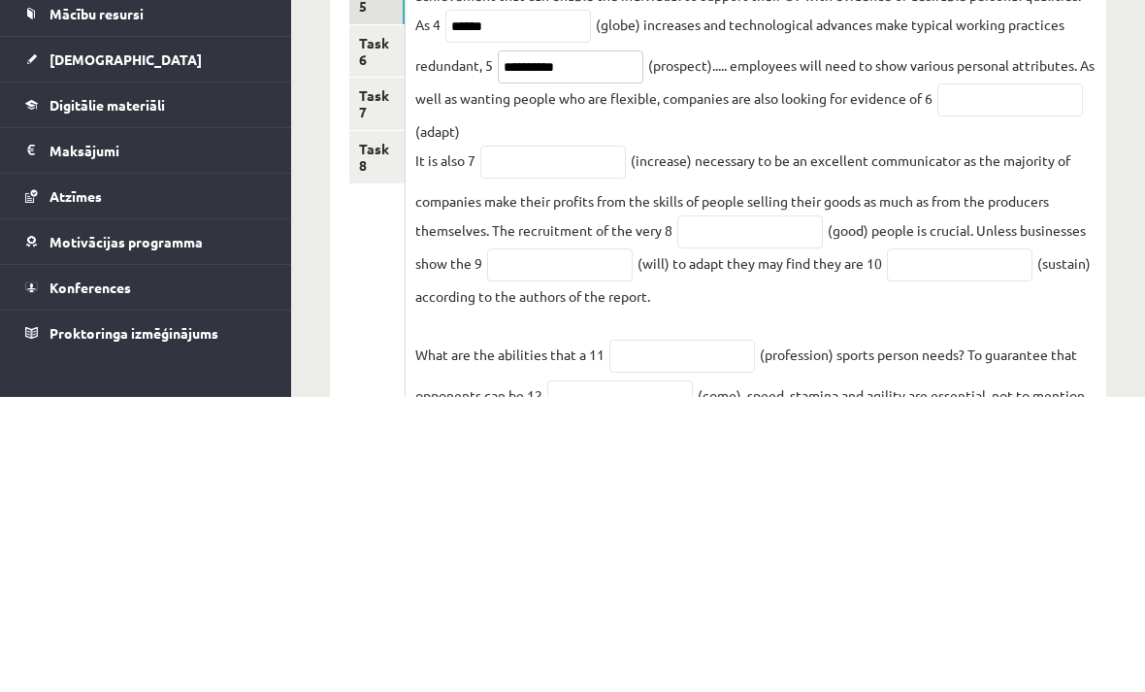
type input "**********"
click at [937, 378] on input "text" at bounding box center [1010, 394] width 146 height 33
type input "********"
click at [593, 440] on input "text" at bounding box center [553, 456] width 146 height 33
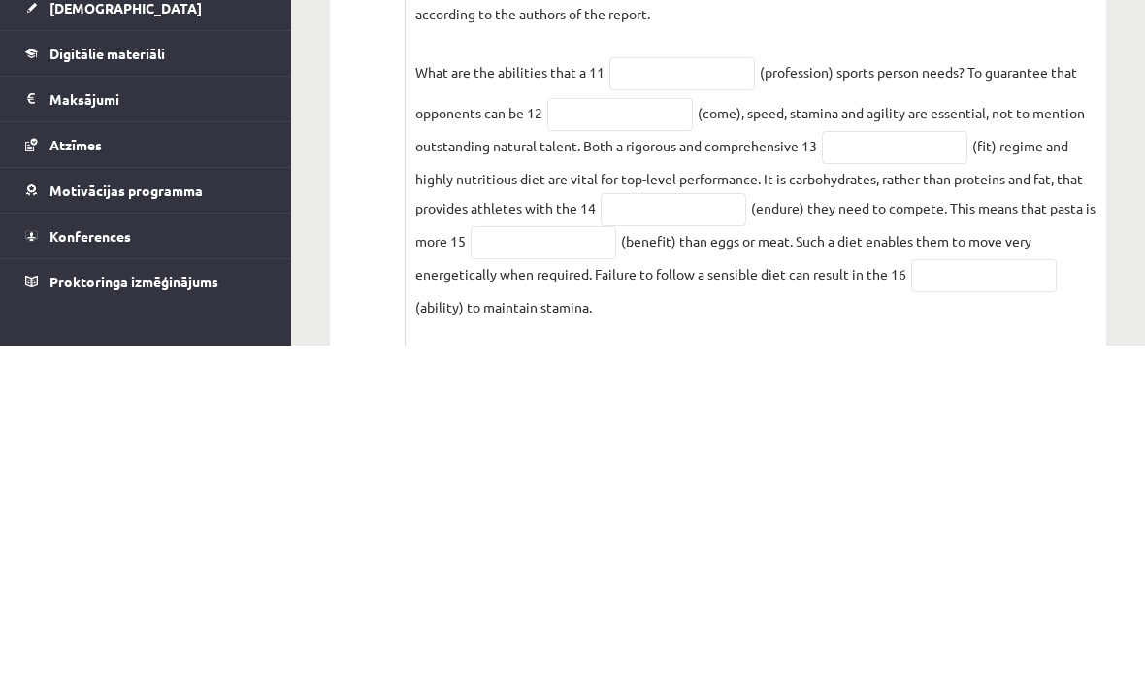
scroll to position [602, 0]
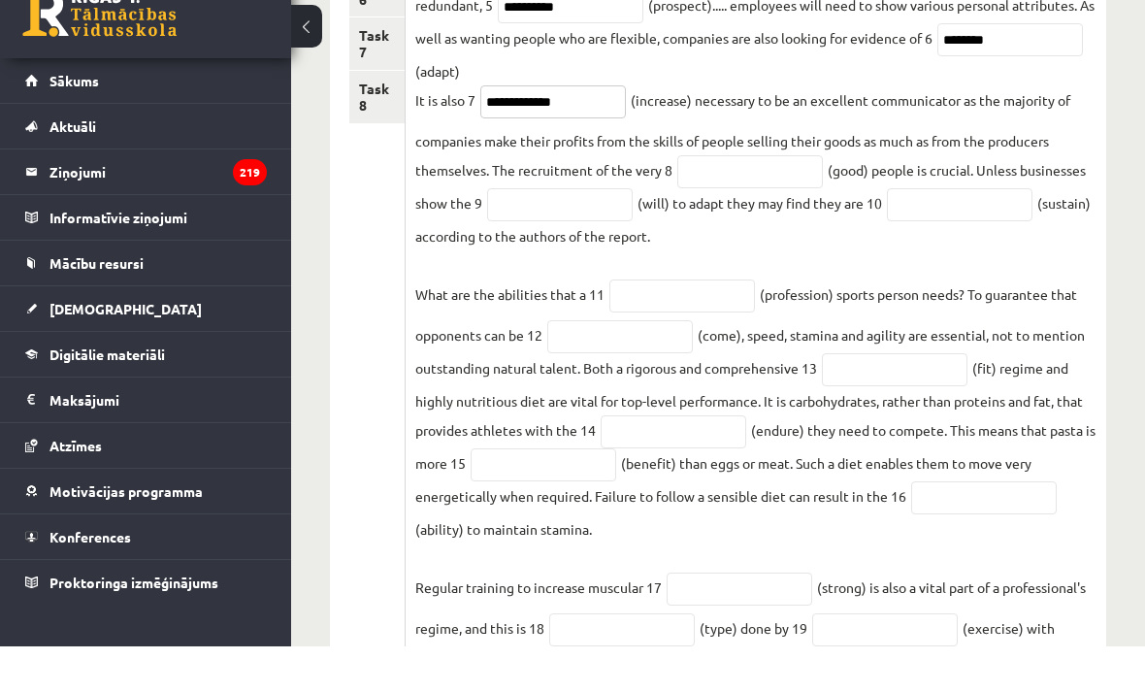
type input "**********"
click at [794, 201] on input "text" at bounding box center [750, 217] width 146 height 33
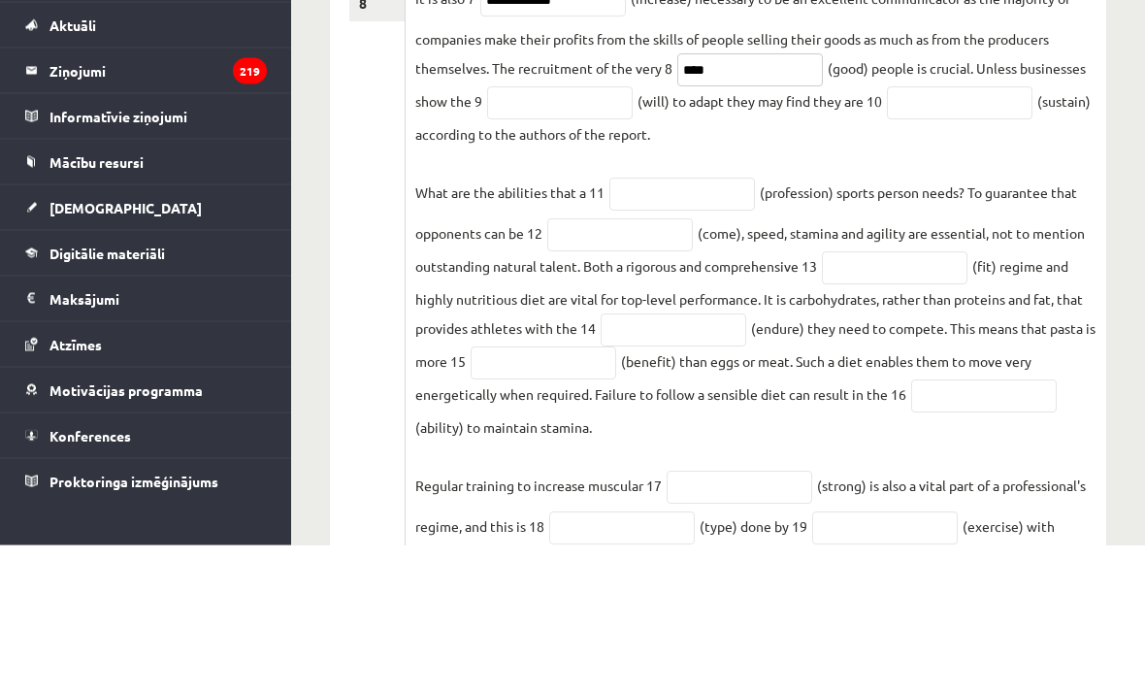
type input "****"
click at [685, 325] on input "text" at bounding box center [682, 341] width 146 height 33
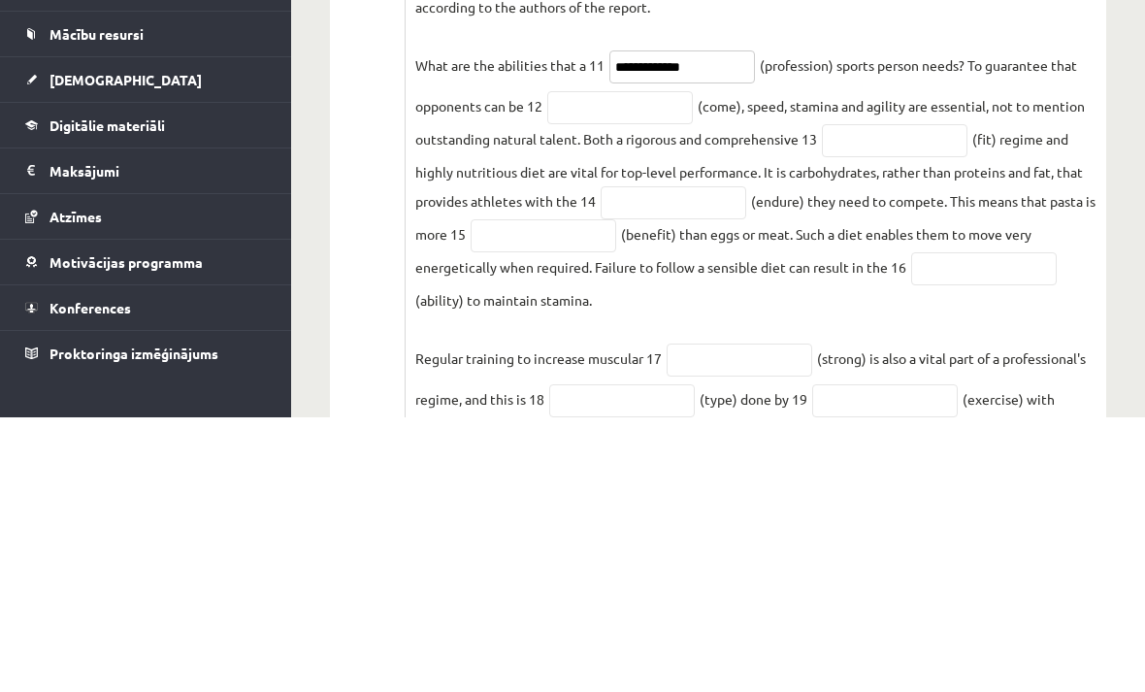
type input "**********"
click at [605, 366] on input "text" at bounding box center [620, 382] width 146 height 33
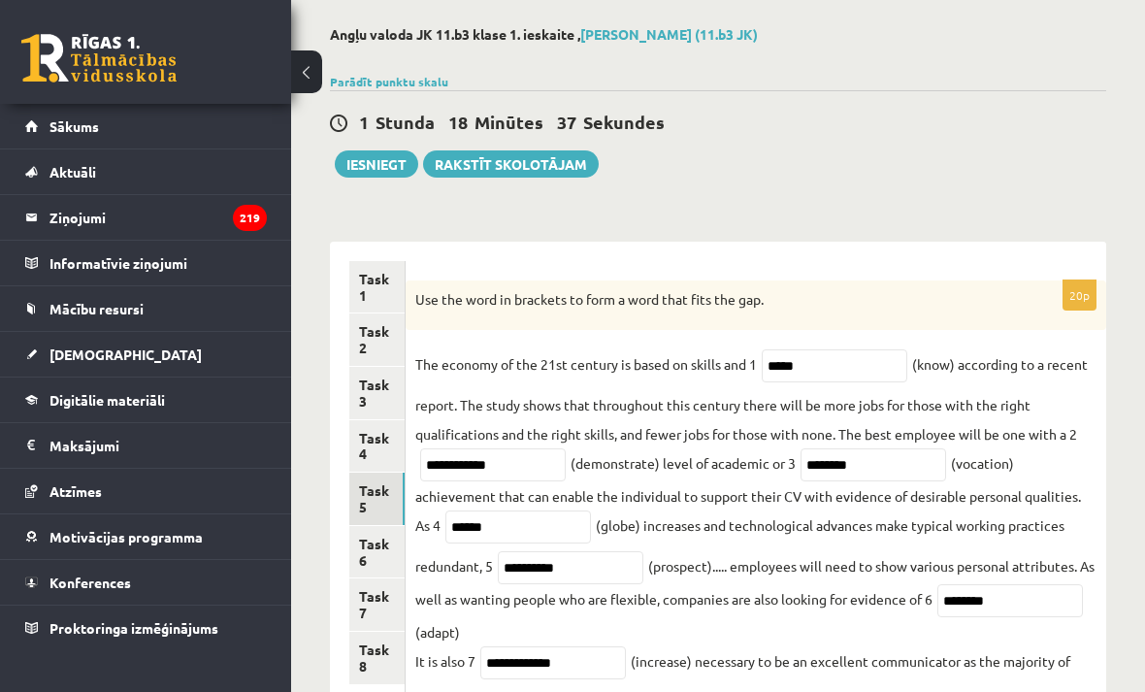
scroll to position [28, 0]
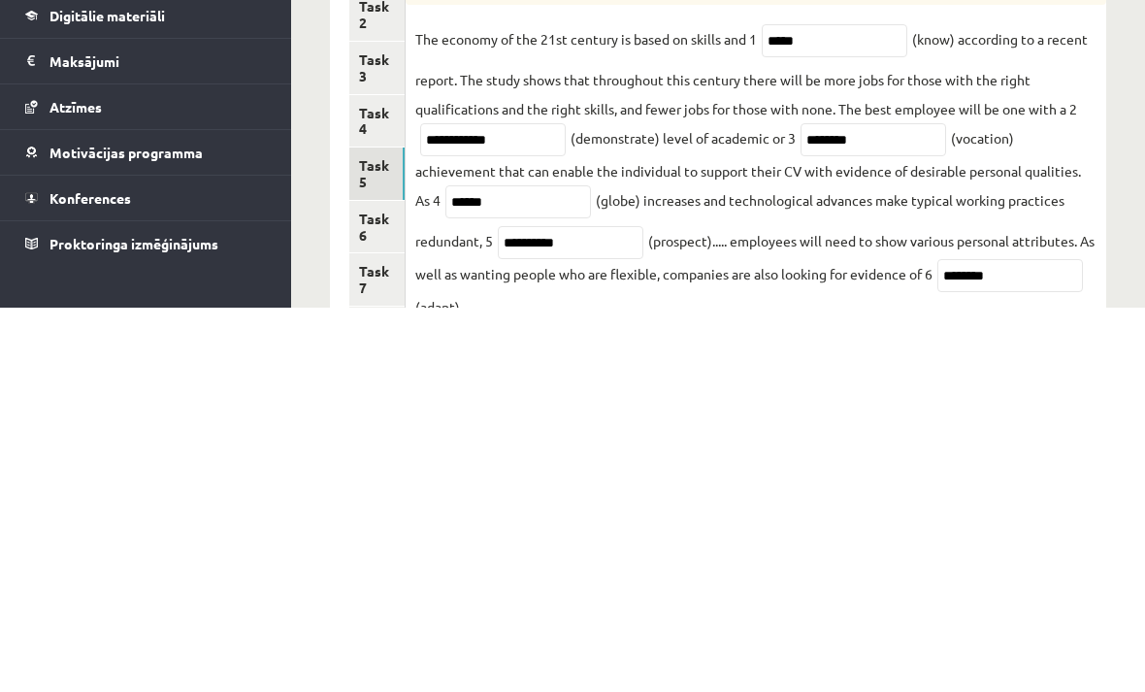
type input "****"
click at [372, 585] on link "Task 6" at bounding box center [376, 611] width 55 height 52
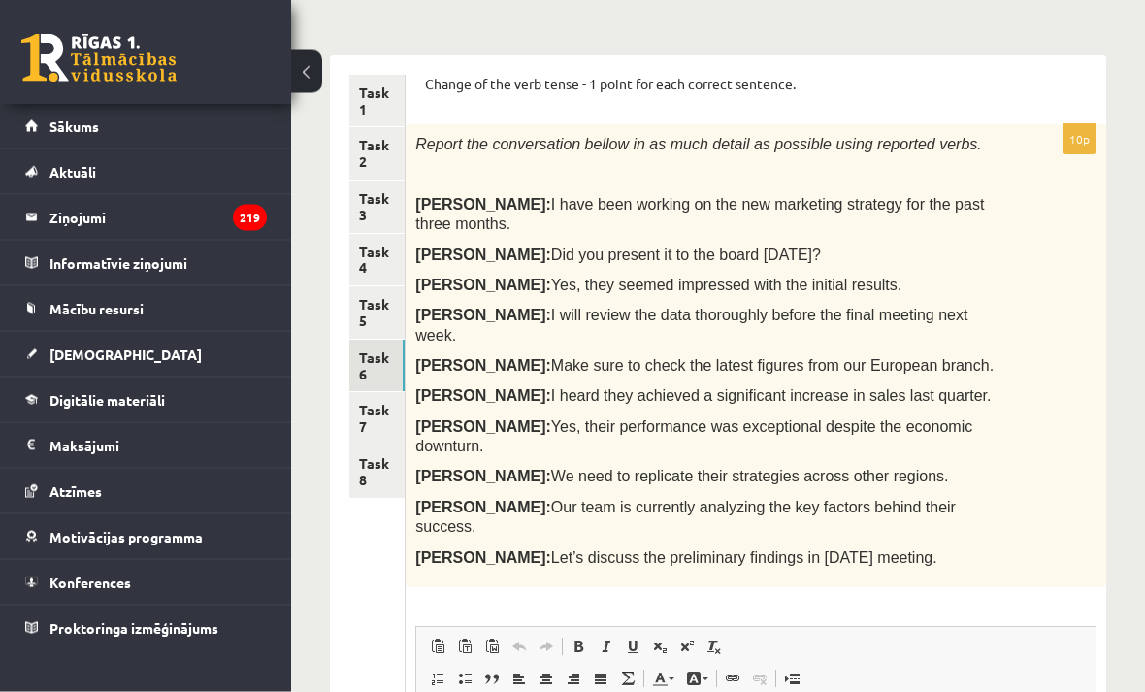
scroll to position [272, 0]
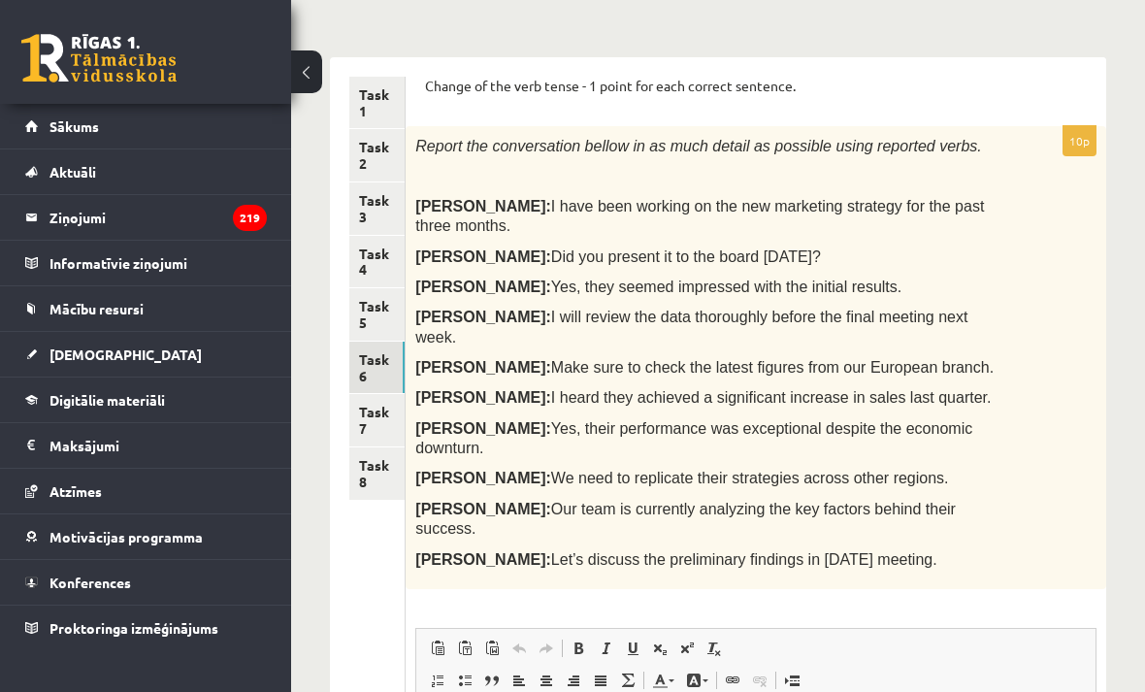
click at [377, 419] on link "Task 7" at bounding box center [376, 420] width 55 height 52
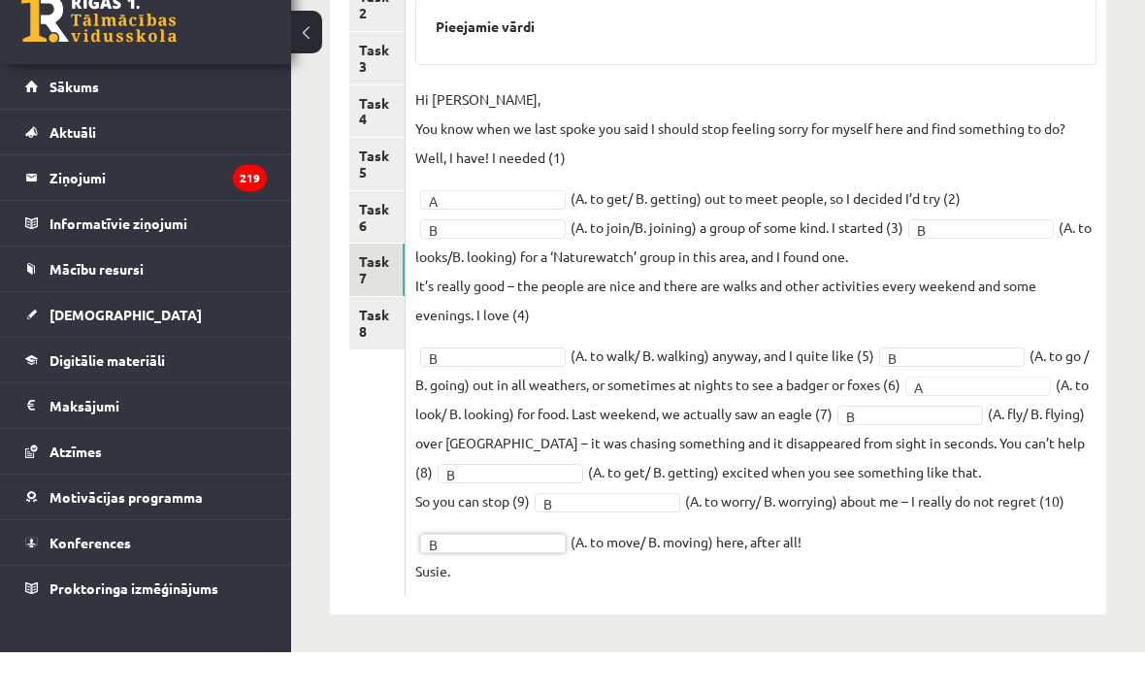
scroll to position [263, 0]
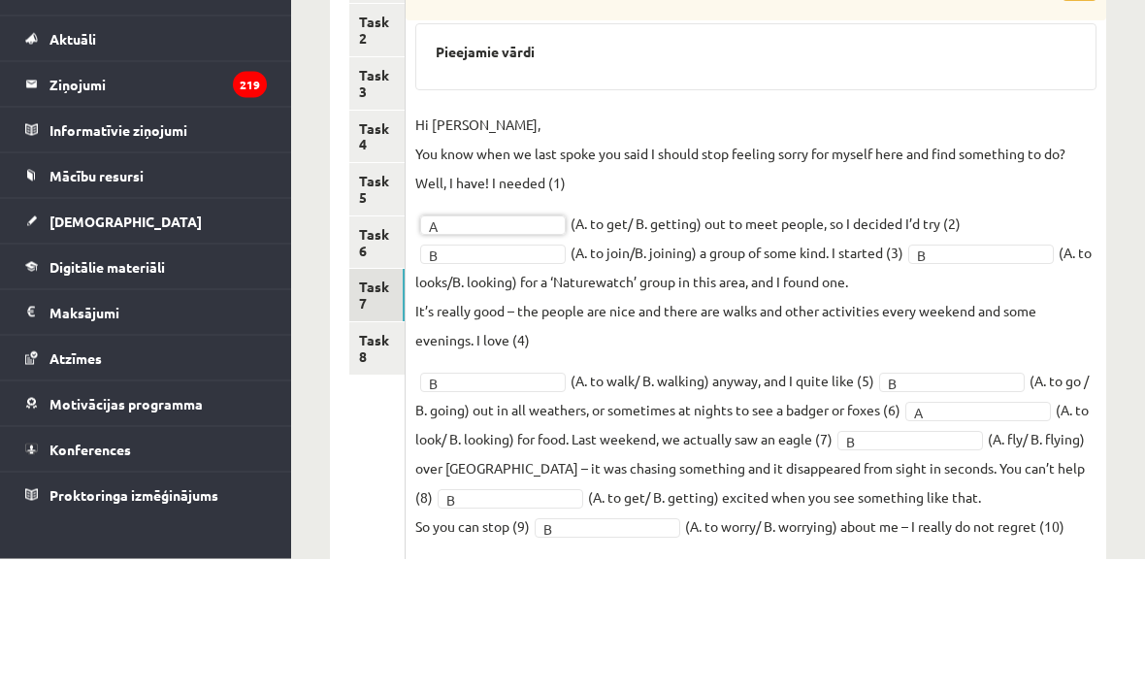
click at [372, 456] on link "Task 8" at bounding box center [376, 482] width 55 height 52
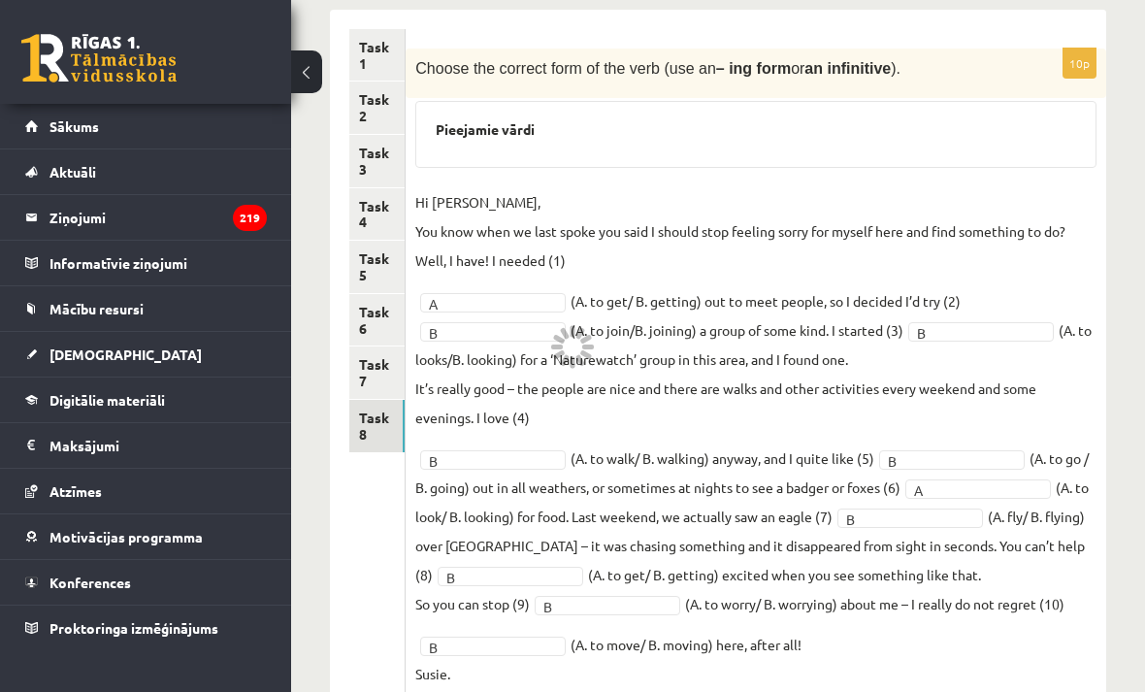
scroll to position [250, 0]
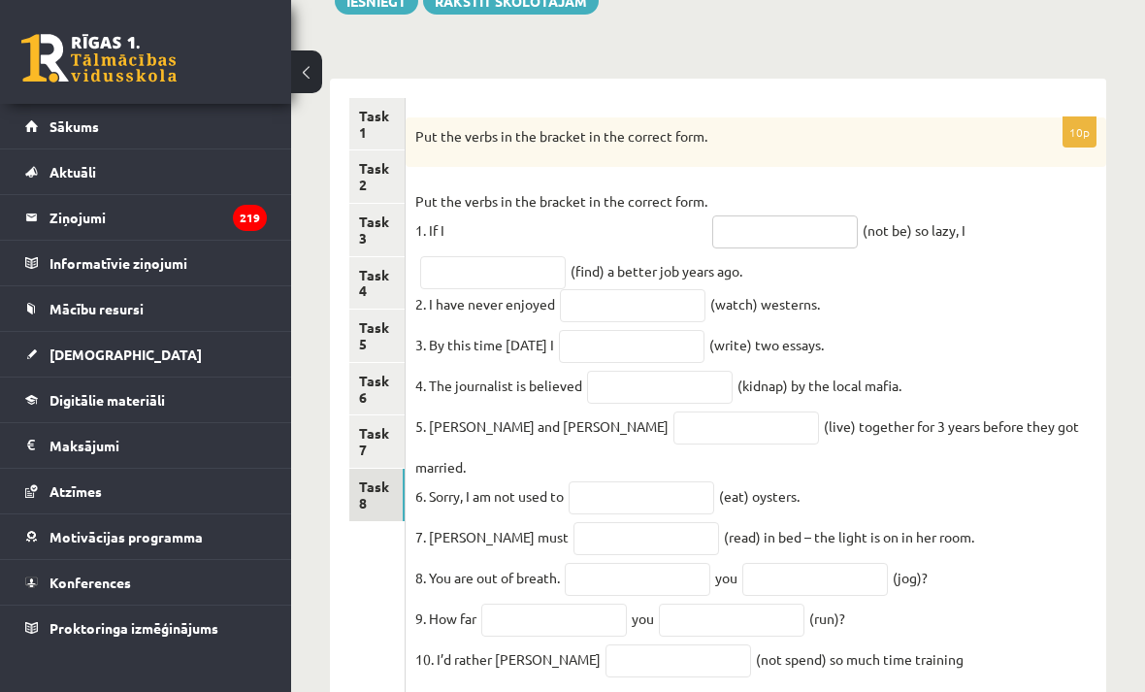
click at [823, 228] on input "text" at bounding box center [785, 231] width 146 height 33
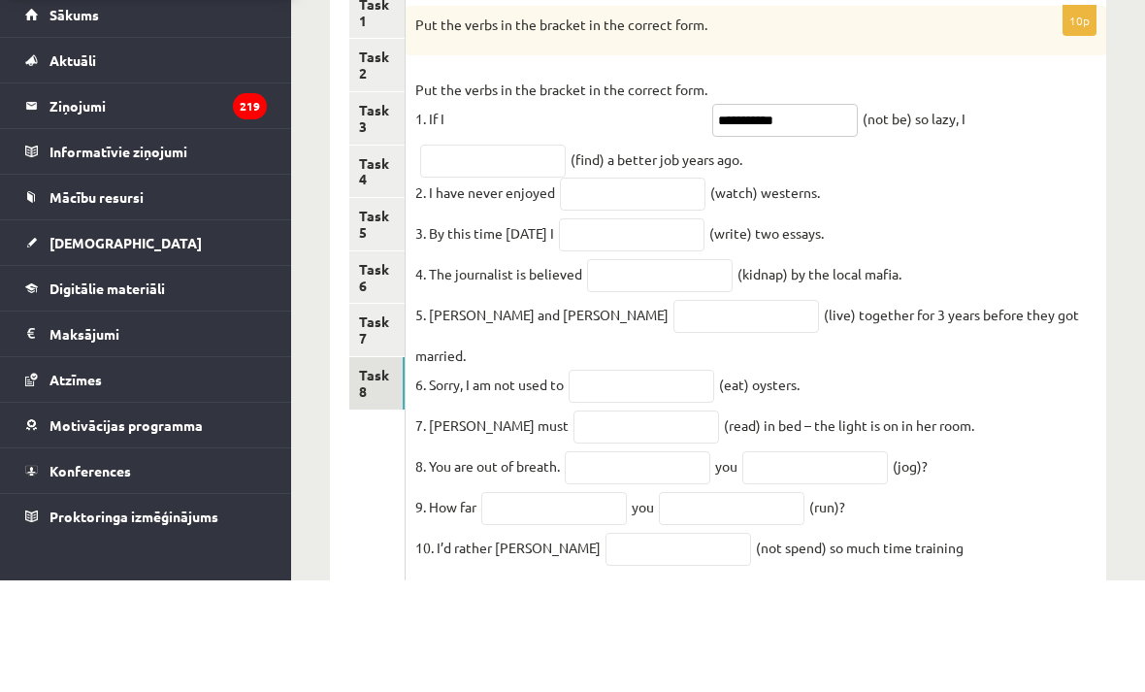
type input "**********"
click at [502, 256] on input "text" at bounding box center [493, 272] width 146 height 33
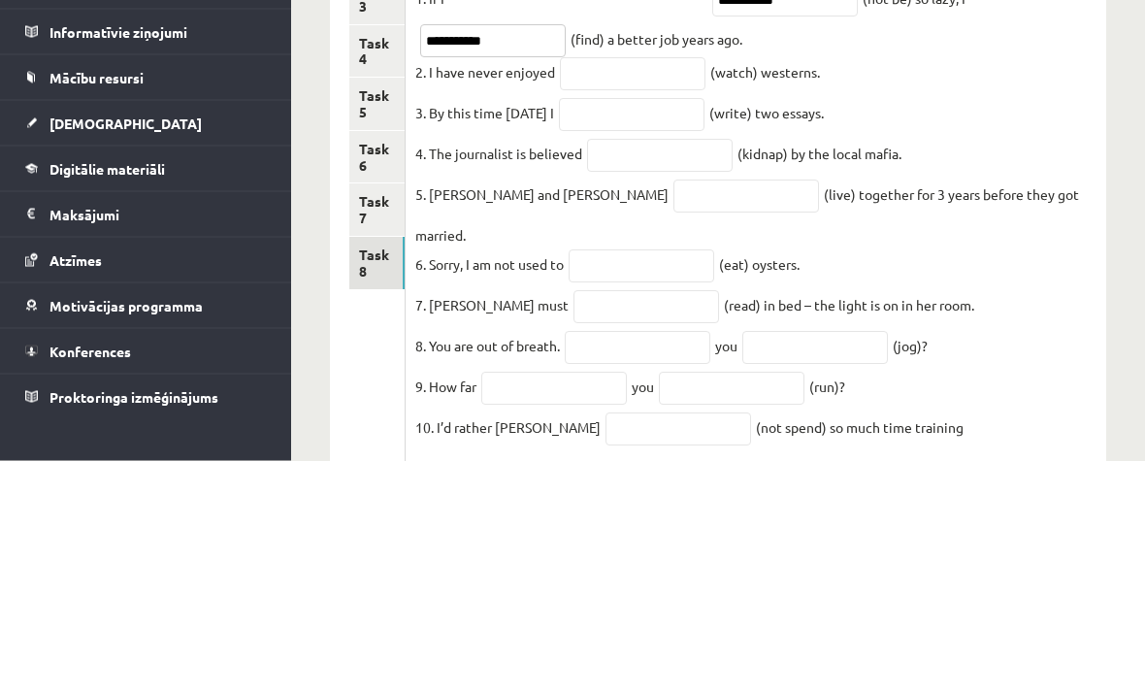
type input "**********"
click at [655, 289] on input "text" at bounding box center [633, 305] width 146 height 33
type input "*******"
click at [653, 330] on input "text" at bounding box center [632, 346] width 146 height 33
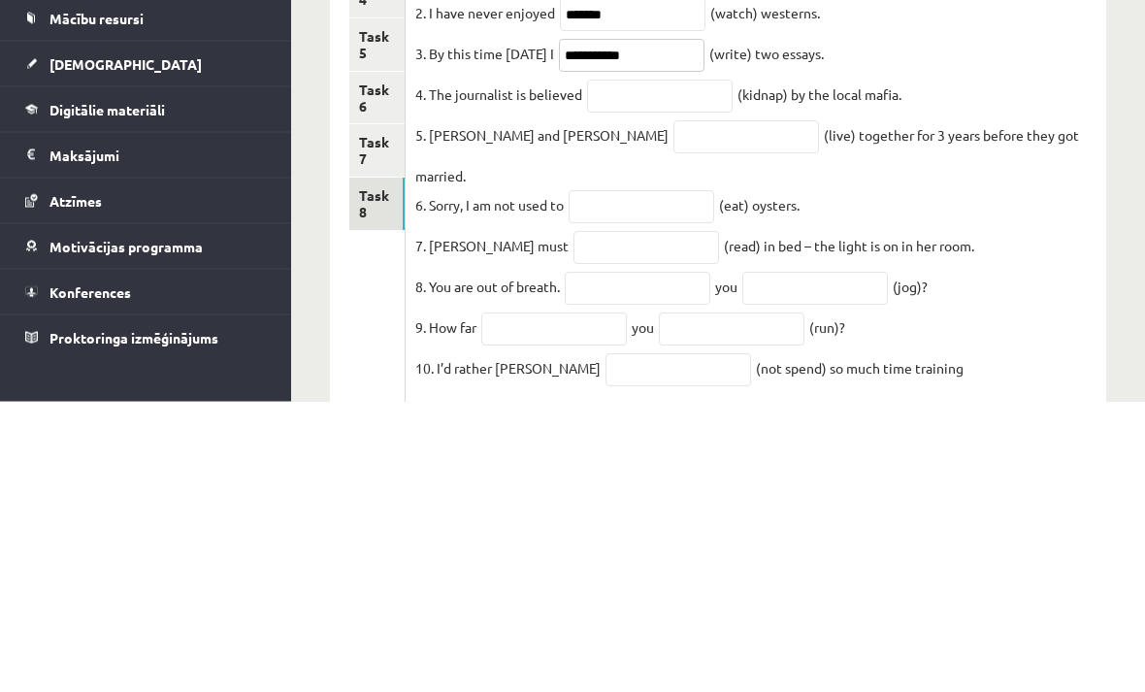
type input "**********"
click at [692, 371] on input "text" at bounding box center [660, 387] width 146 height 33
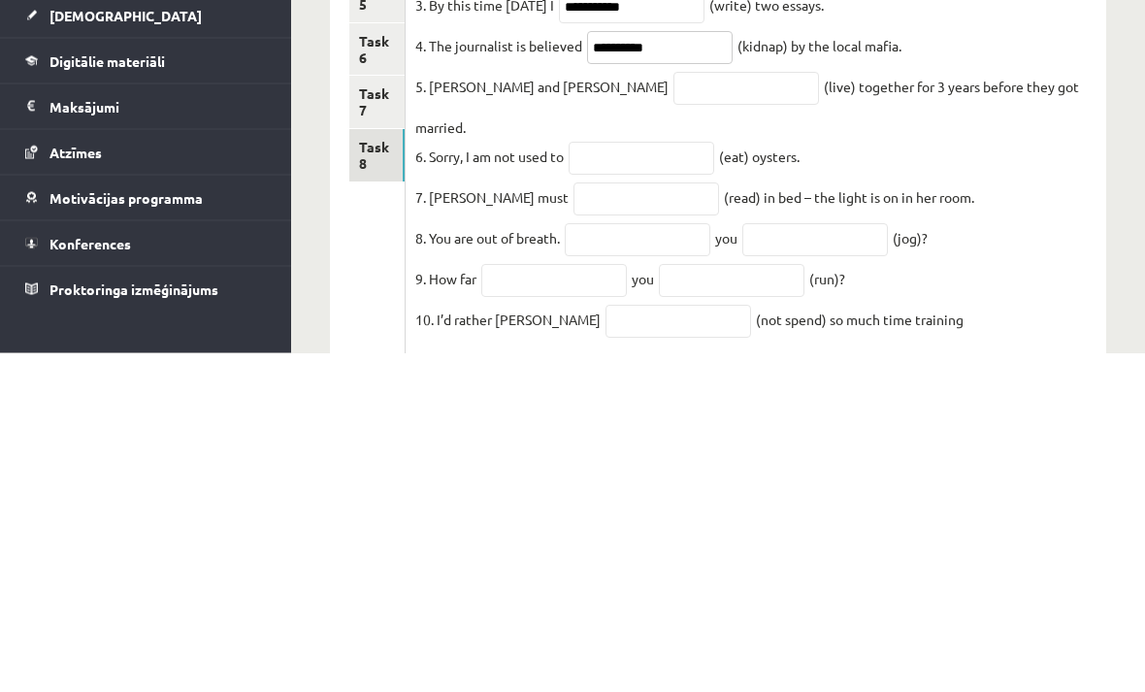
type input "*********"
click at [673, 411] on input "text" at bounding box center [746, 427] width 146 height 33
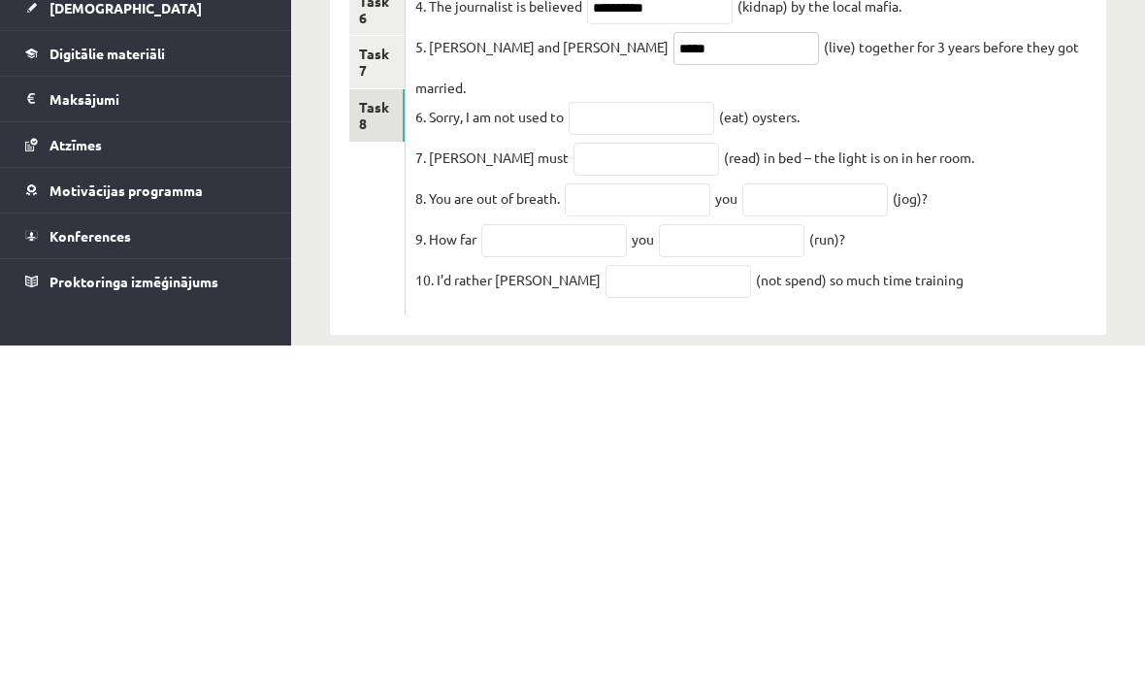
scroll to position [284, 0]
type input "*****"
click at [655, 447] on input "text" at bounding box center [641, 463] width 146 height 33
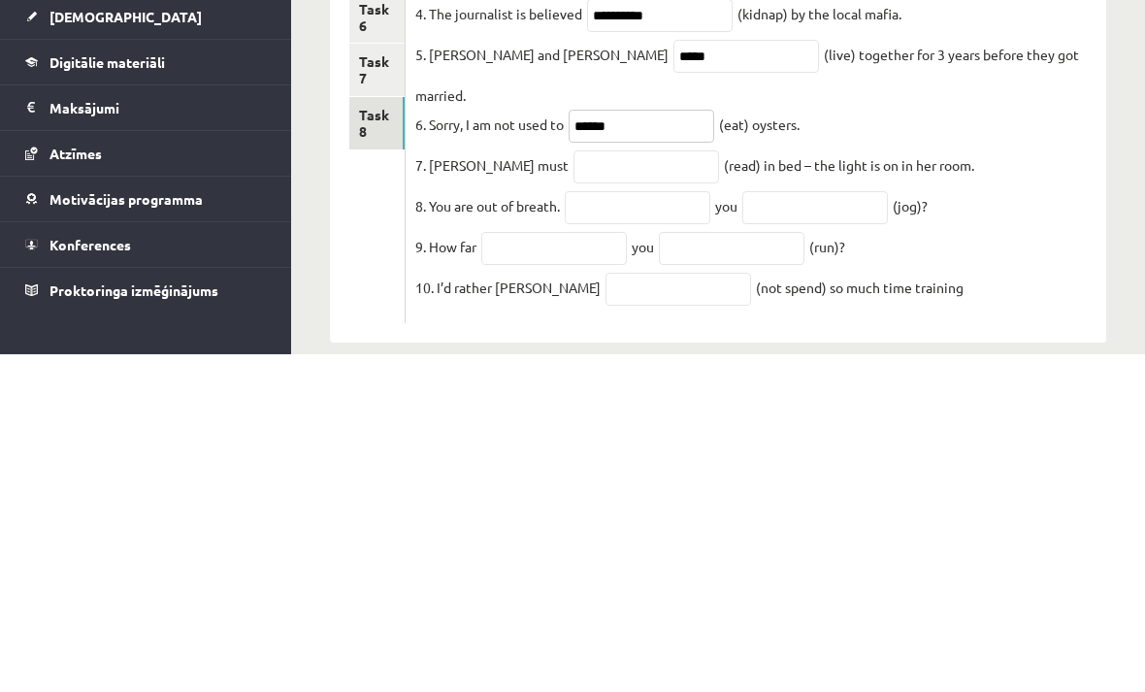
type input "******"
click at [594, 488] on input "text" at bounding box center [646, 504] width 146 height 33
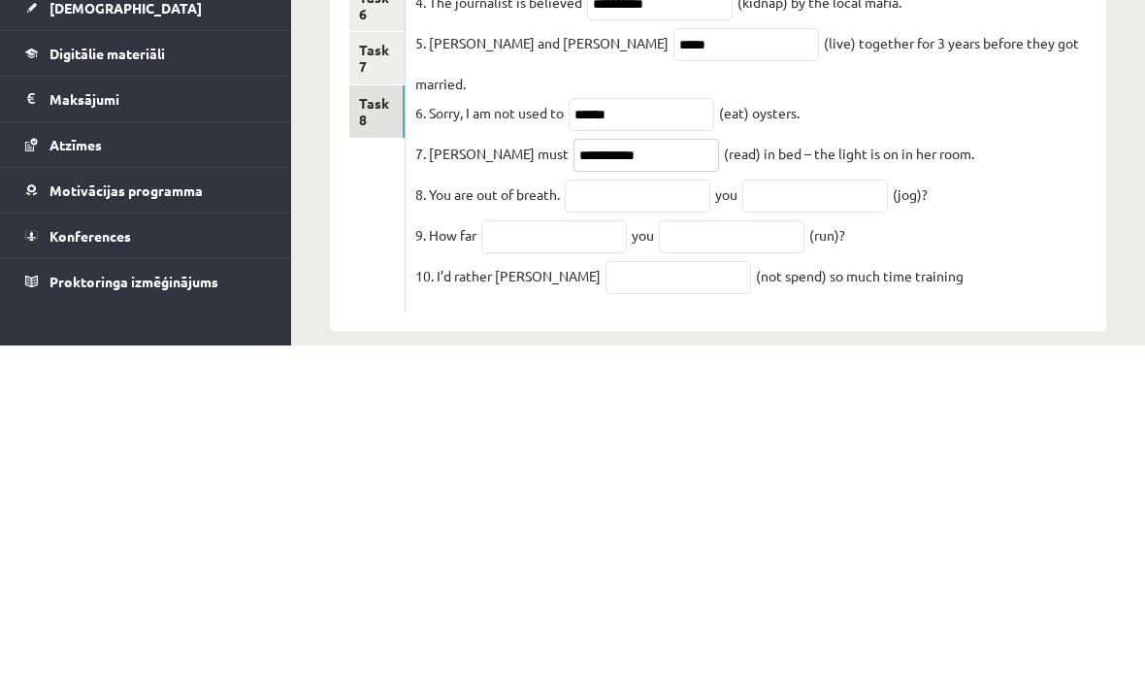
scroll to position [313, 0]
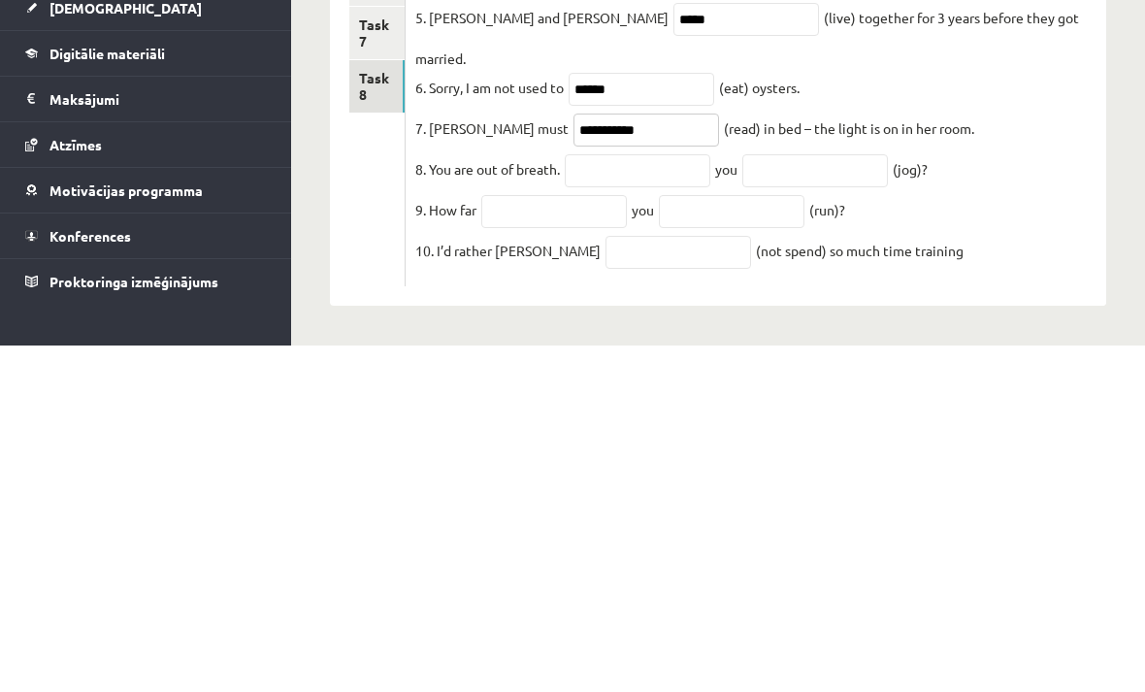
type input "**********"
click at [660, 501] on input "text" at bounding box center [638, 517] width 146 height 33
click at [832, 501] on input "text" at bounding box center [815, 517] width 146 height 33
click at [660, 501] on input "***" at bounding box center [638, 517] width 146 height 33
type input "*"
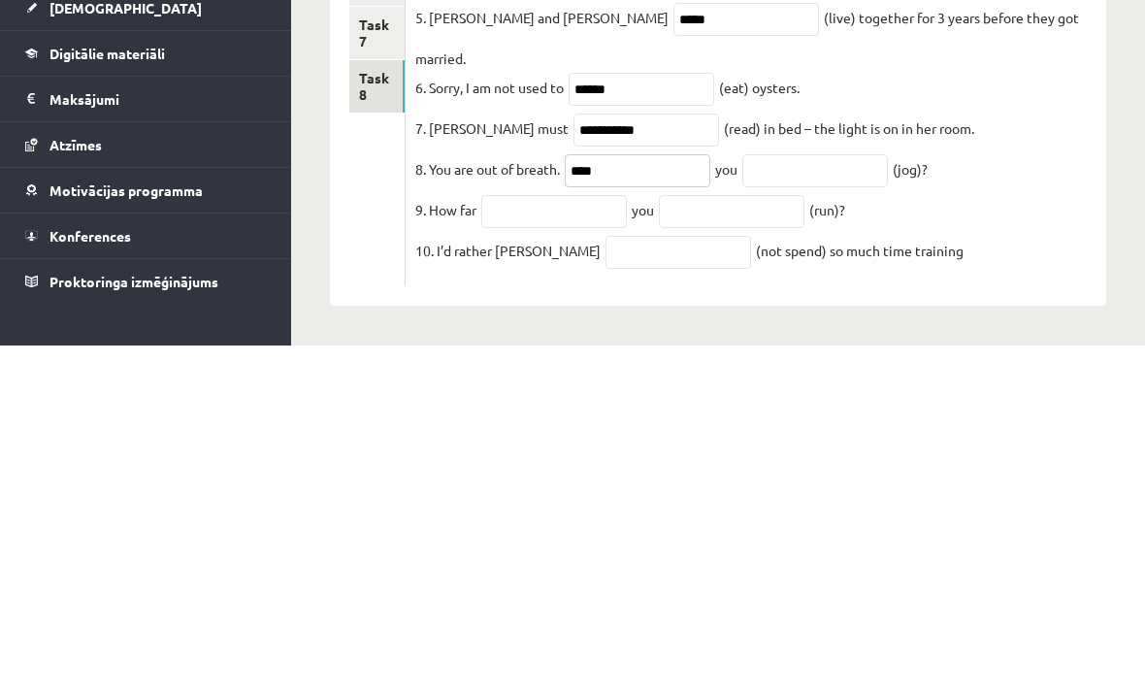
type input "****"
click at [795, 501] on input "text" at bounding box center [815, 517] width 146 height 33
type input "*******"
click at [574, 541] on input "text" at bounding box center [554, 557] width 146 height 33
type input "***"
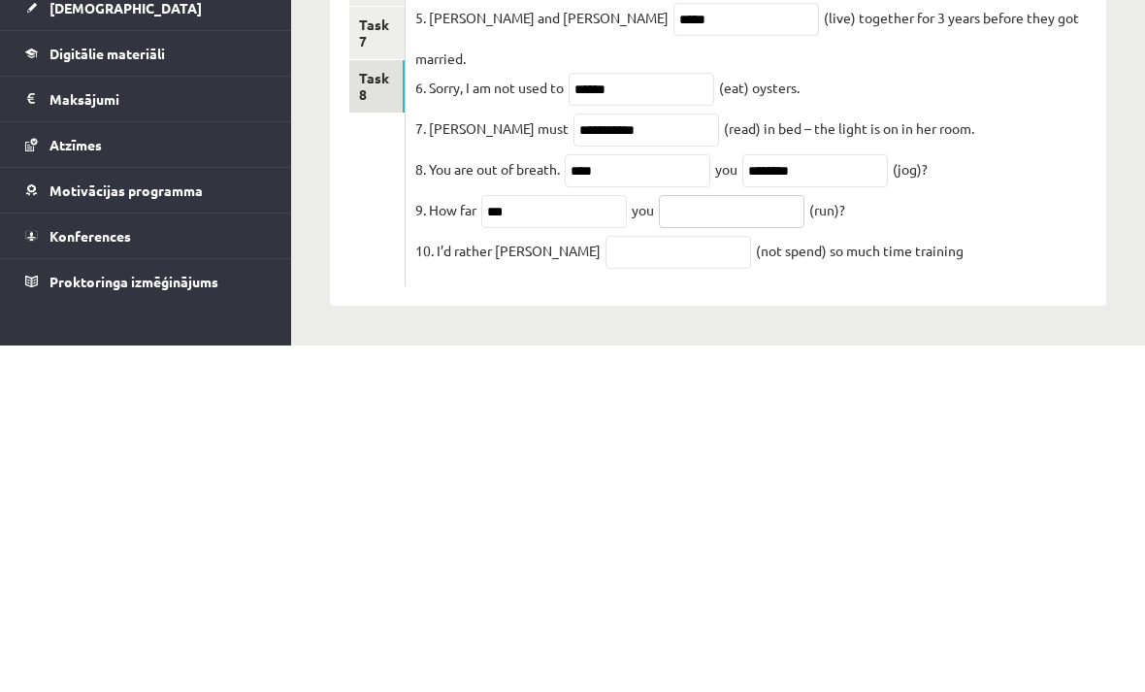
click at [762, 541] on input "text" at bounding box center [732, 557] width 146 height 33
type input "***"
click at [631, 582] on input "text" at bounding box center [678, 598] width 146 height 33
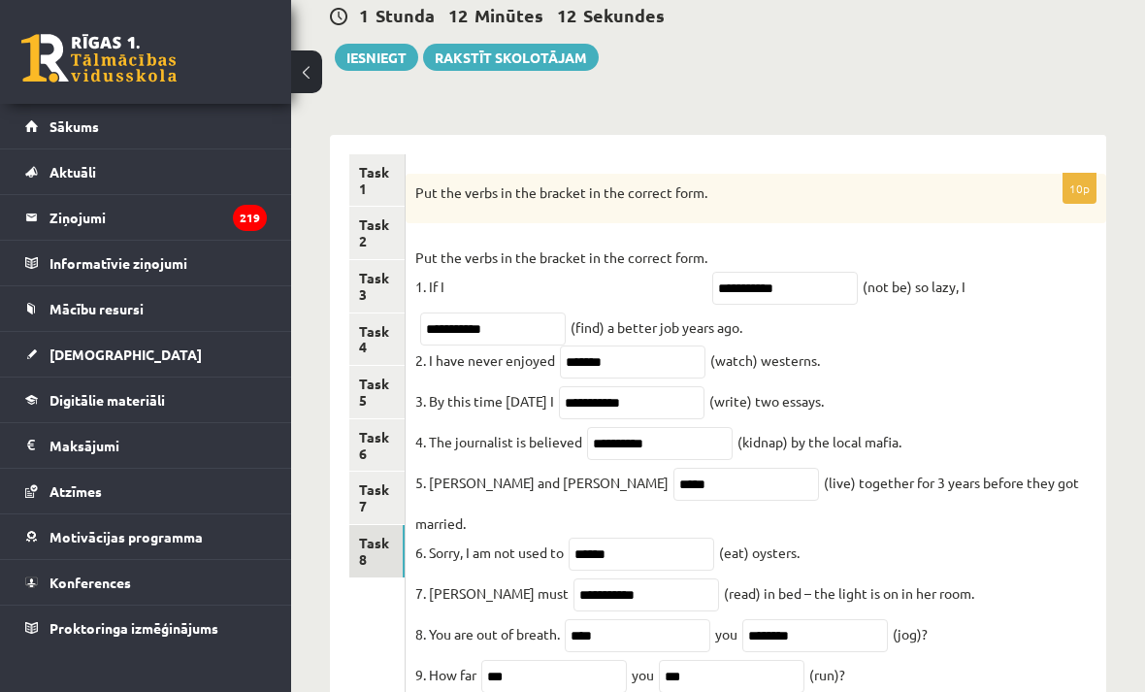
scroll to position [193, 0]
type input "**********"
click at [371, 49] on button "Iesniegt" at bounding box center [376, 58] width 83 height 27
click at [369, 240] on link "Task 2" at bounding box center [376, 233] width 55 height 52
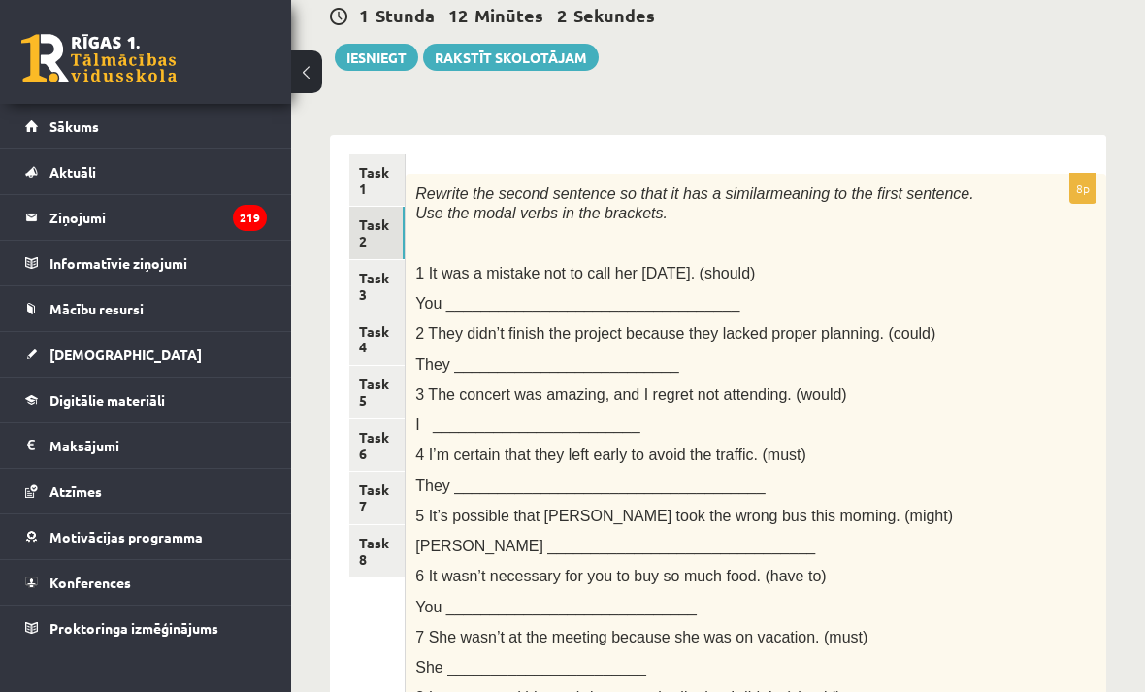
click at [373, 290] on link "Task 3" at bounding box center [376, 286] width 55 height 52
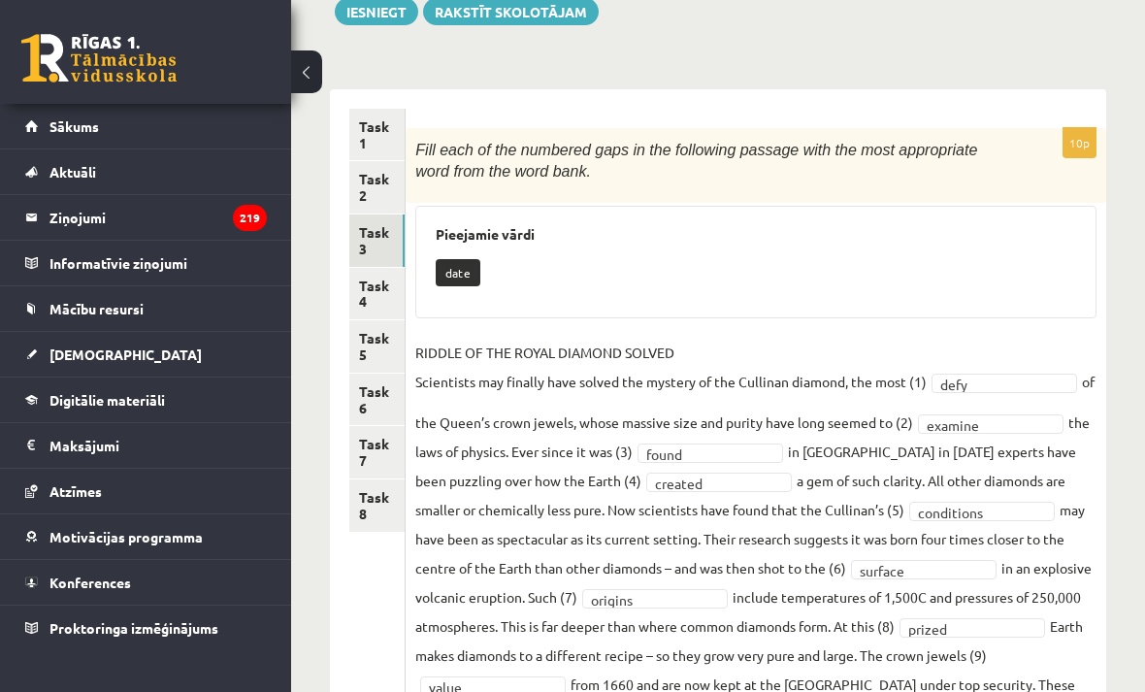
scroll to position [308, 0]
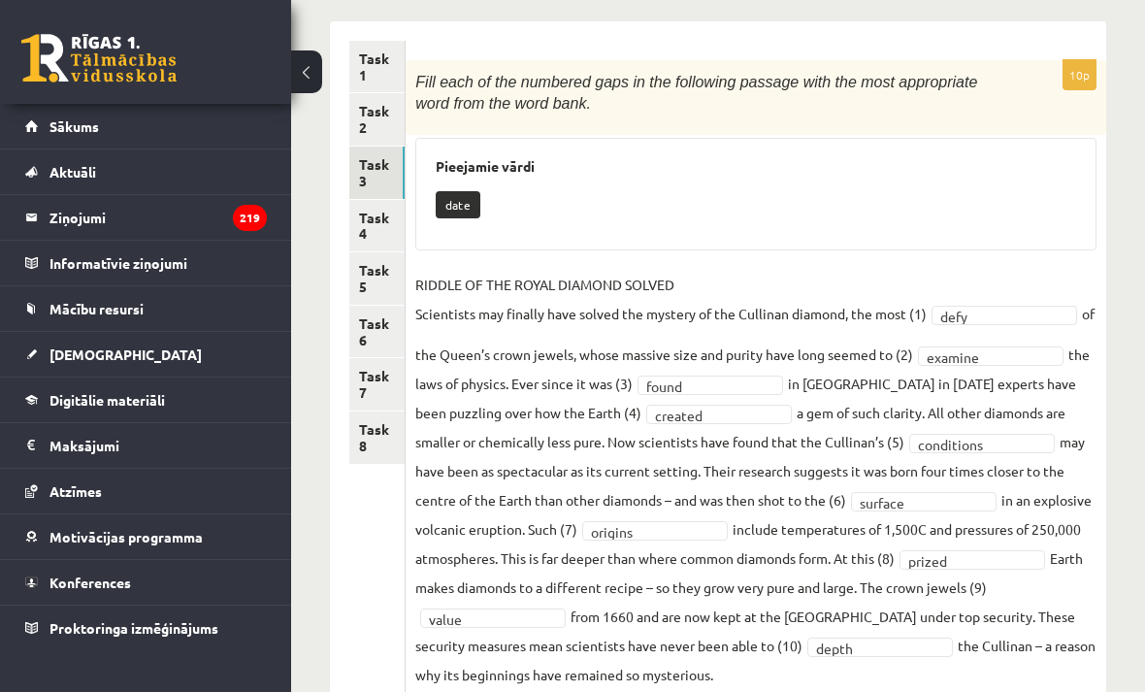
click at [379, 221] on link "Task 4" at bounding box center [376, 226] width 55 height 52
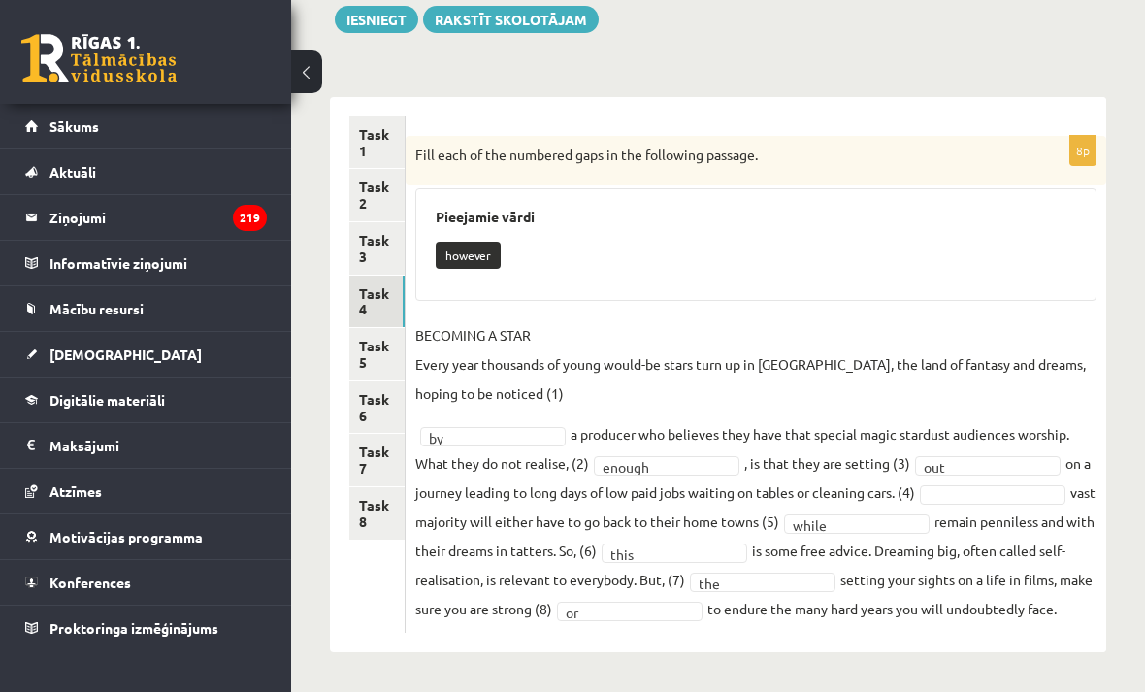
scroll to position [196, 0]
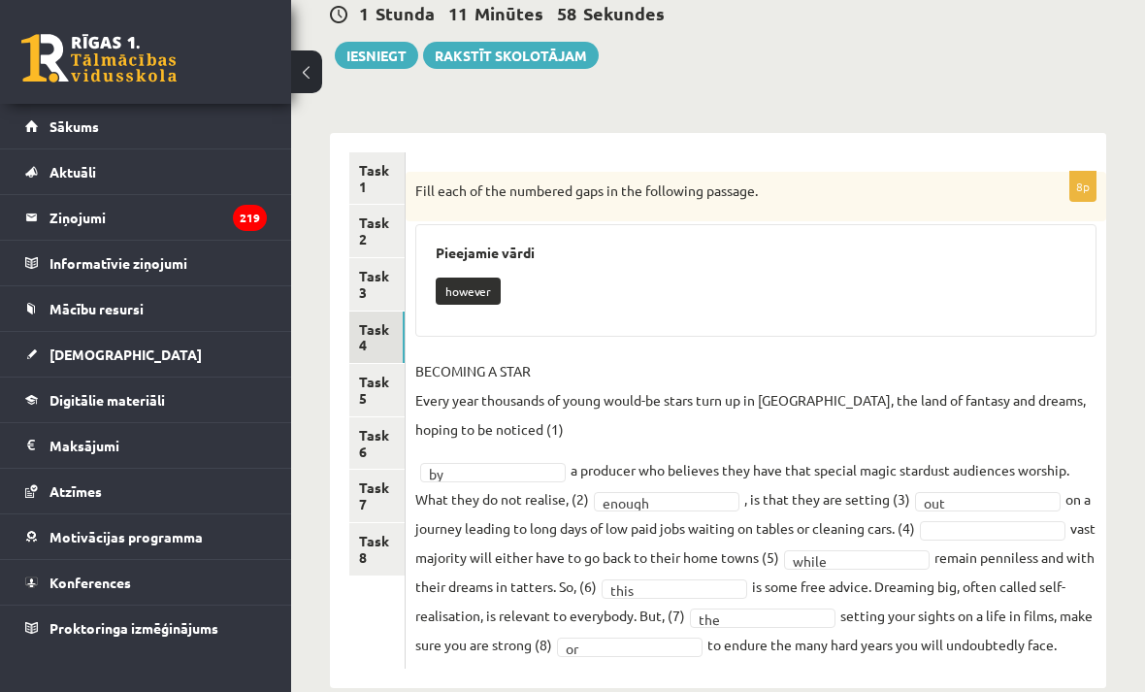
click at [373, 391] on link "Task 5" at bounding box center [376, 390] width 55 height 52
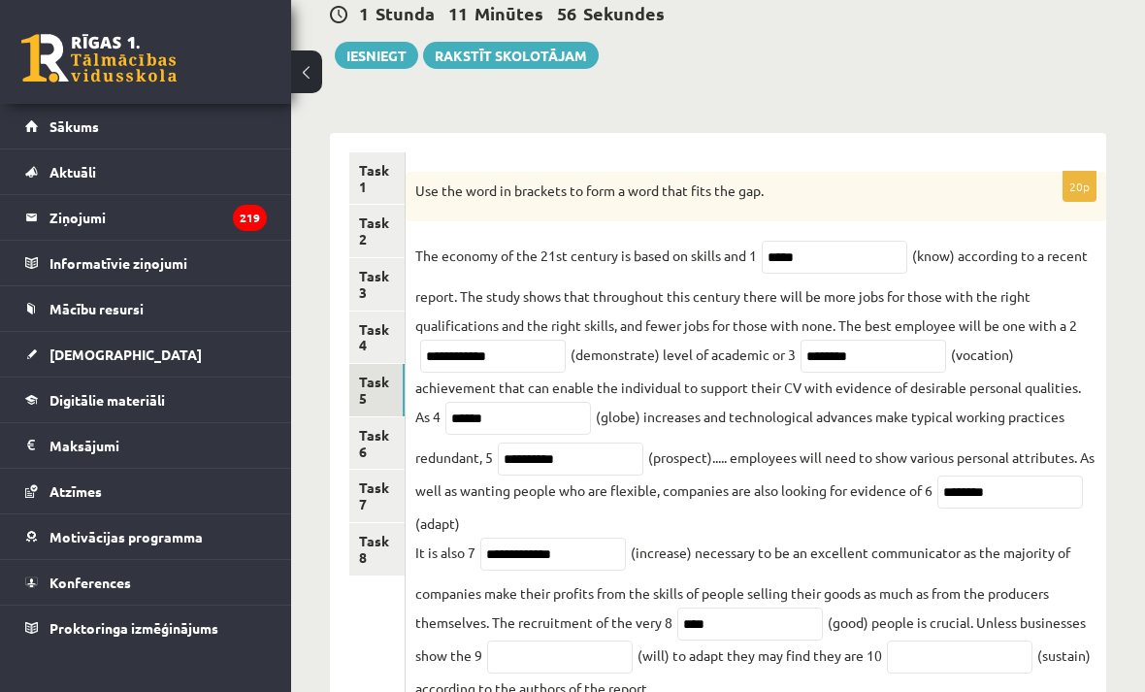
click at [382, 427] on link "Task 6" at bounding box center [376, 443] width 55 height 52
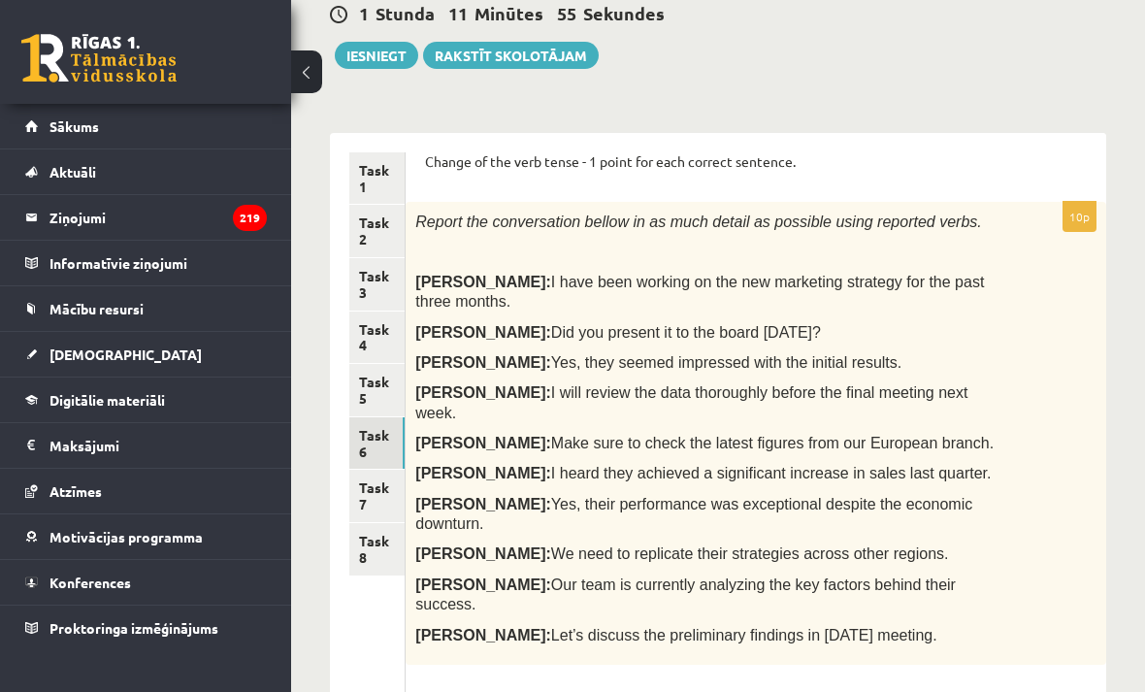
scroll to position [0, 0]
click at [373, 494] on link "Task 7" at bounding box center [376, 495] width 55 height 52
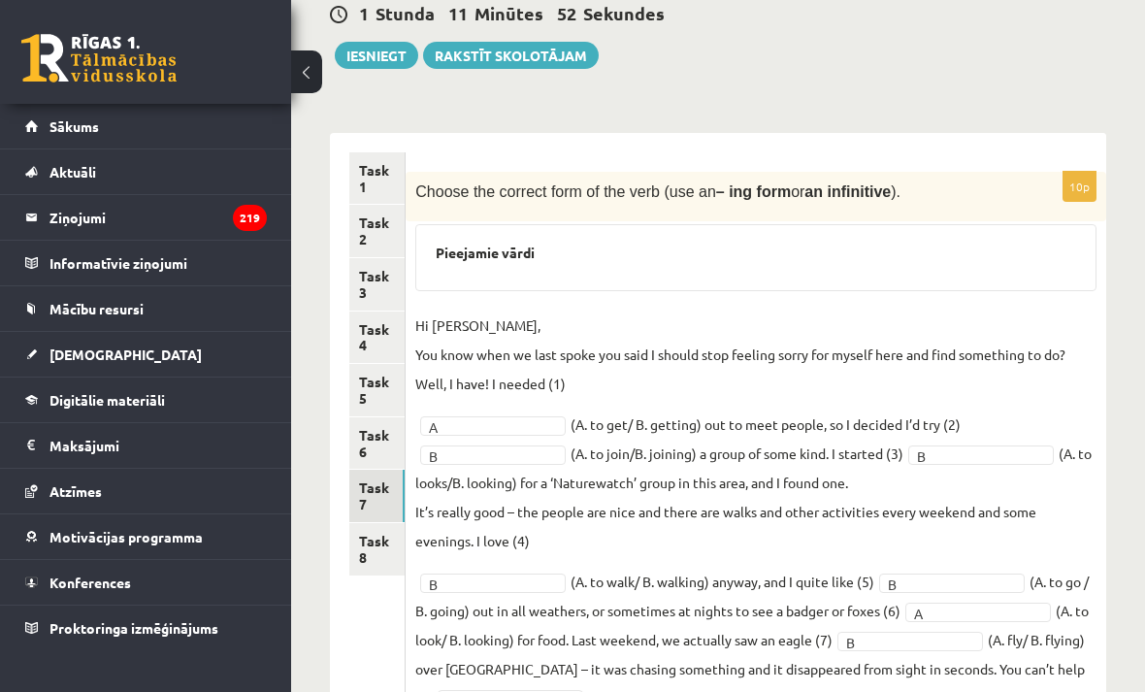
click at [372, 54] on button "Iesniegt" at bounding box center [376, 55] width 83 height 27
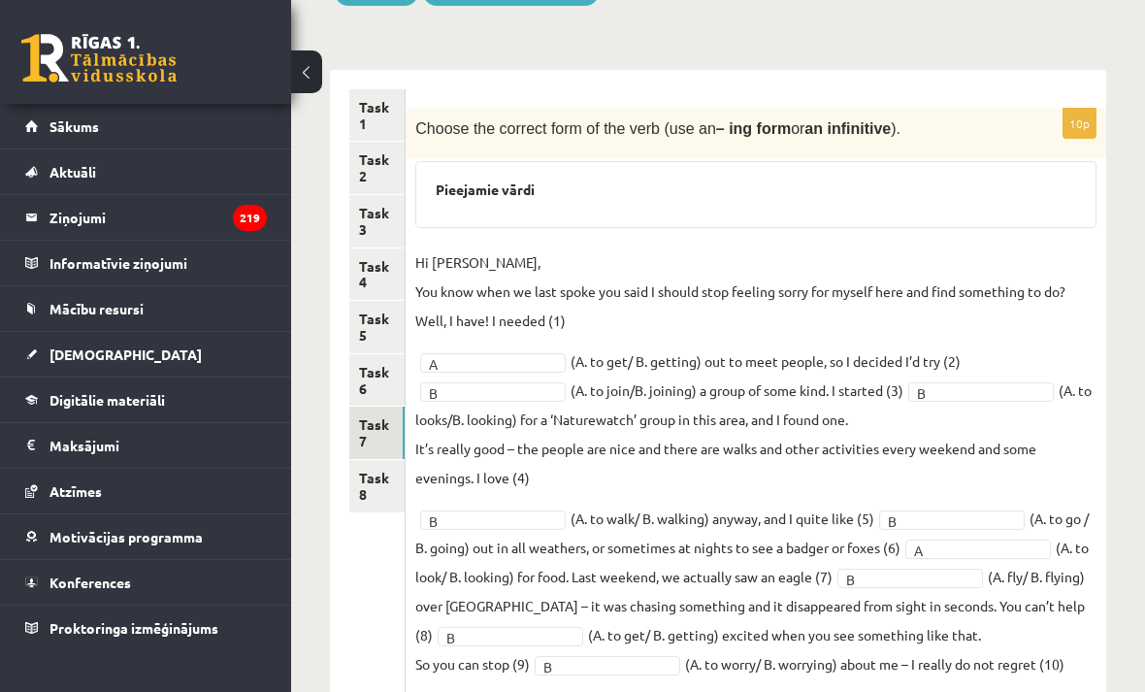
click at [359, 368] on link "Task 6" at bounding box center [376, 380] width 55 height 52
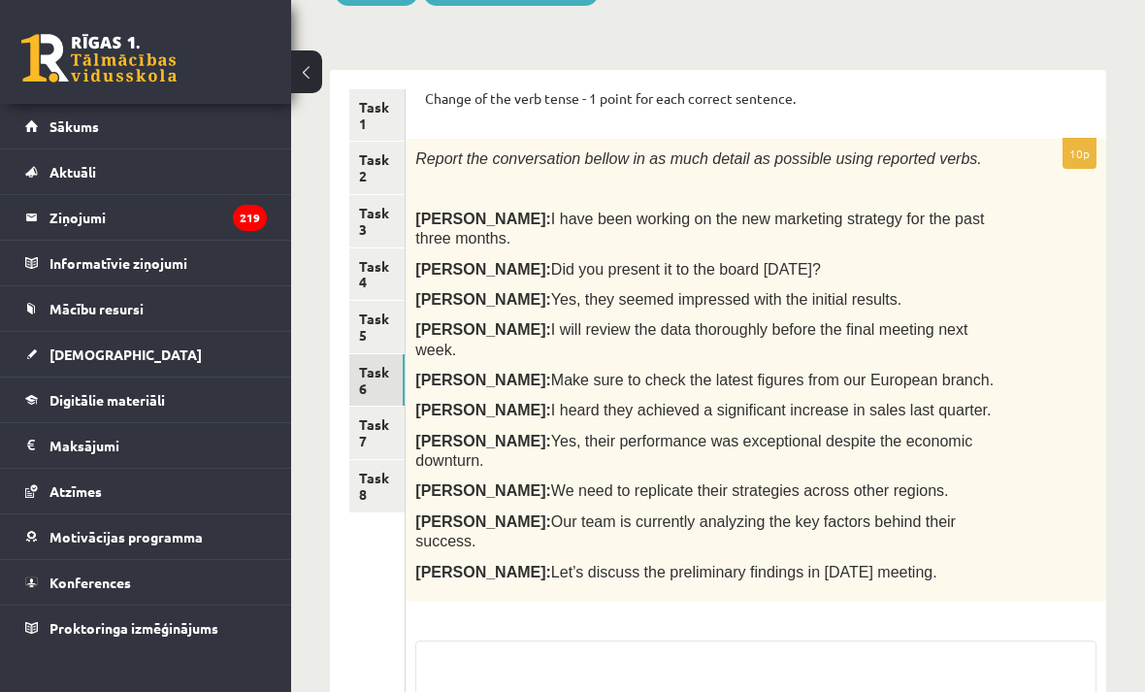
click at [367, 415] on link "Task 7" at bounding box center [376, 432] width 55 height 52
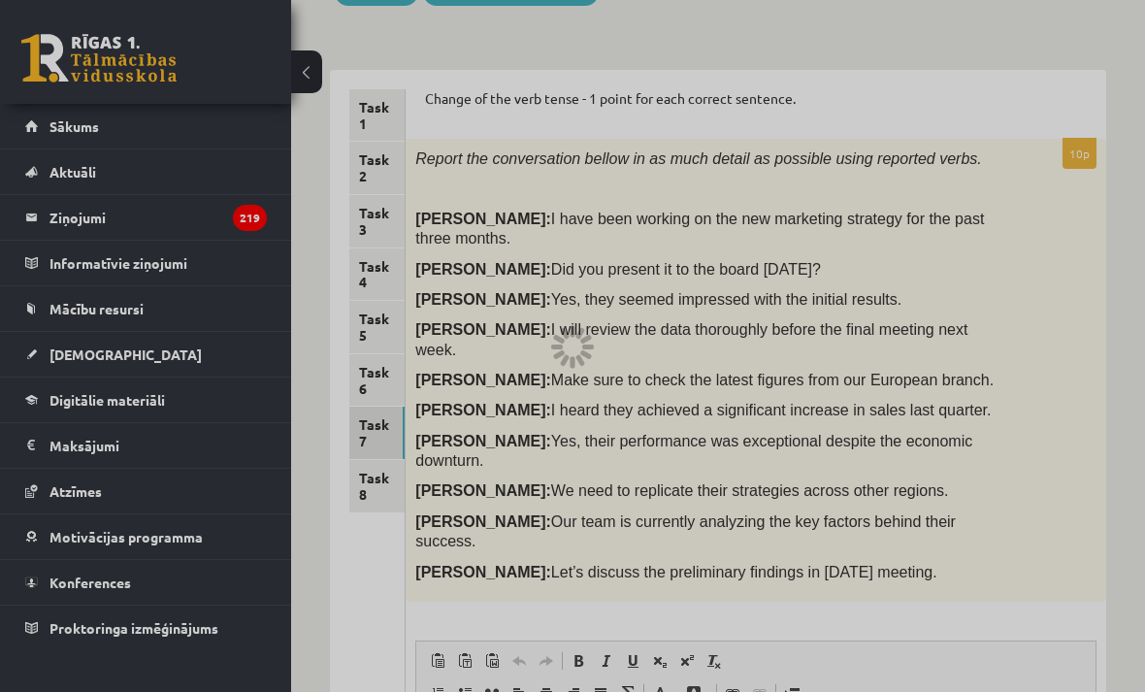
scroll to position [0, 0]
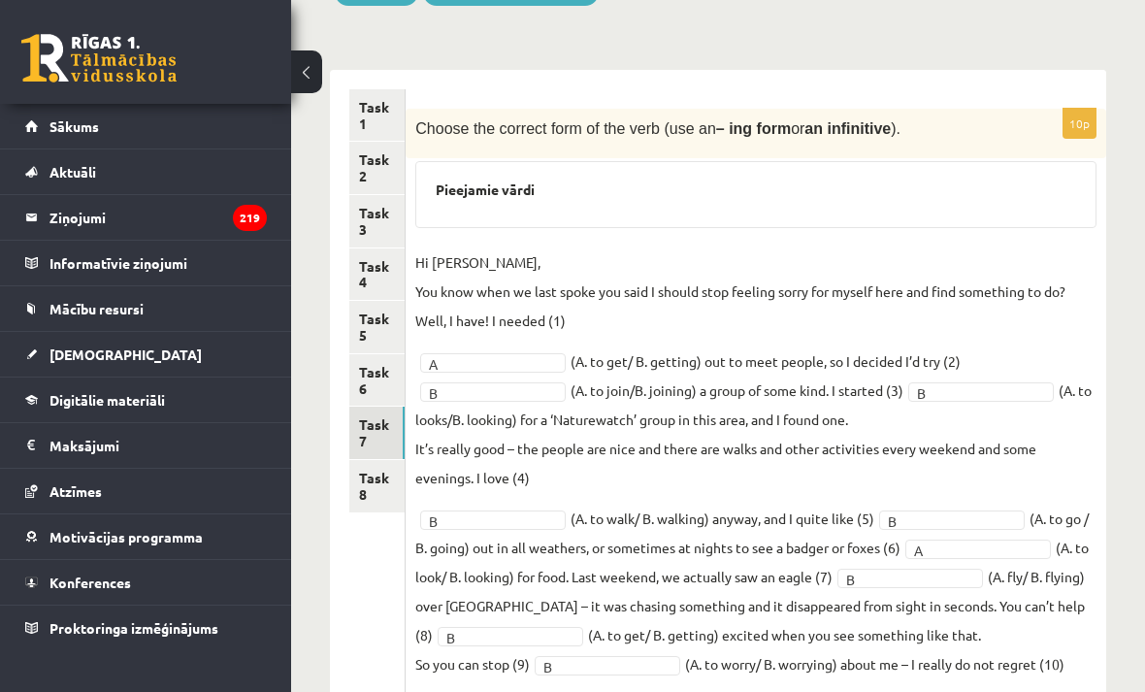
click at [375, 320] on link "Task 5" at bounding box center [376, 327] width 55 height 52
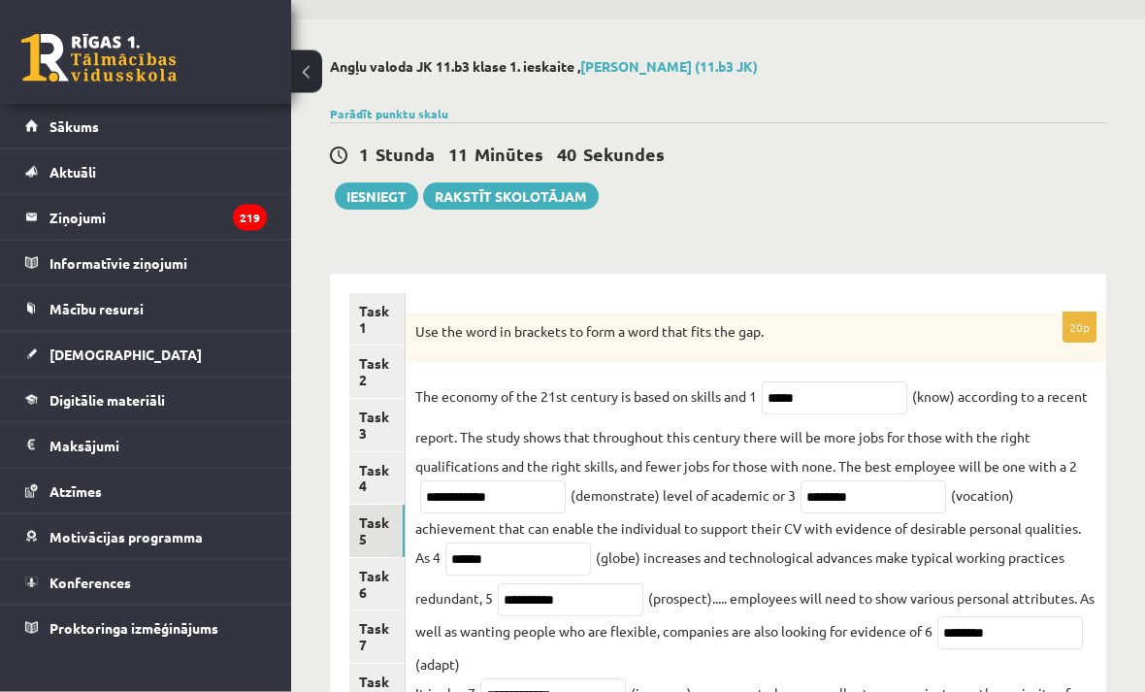
scroll to position [54, 0]
click at [354, 188] on button "Iesniegt" at bounding box center [376, 196] width 83 height 27
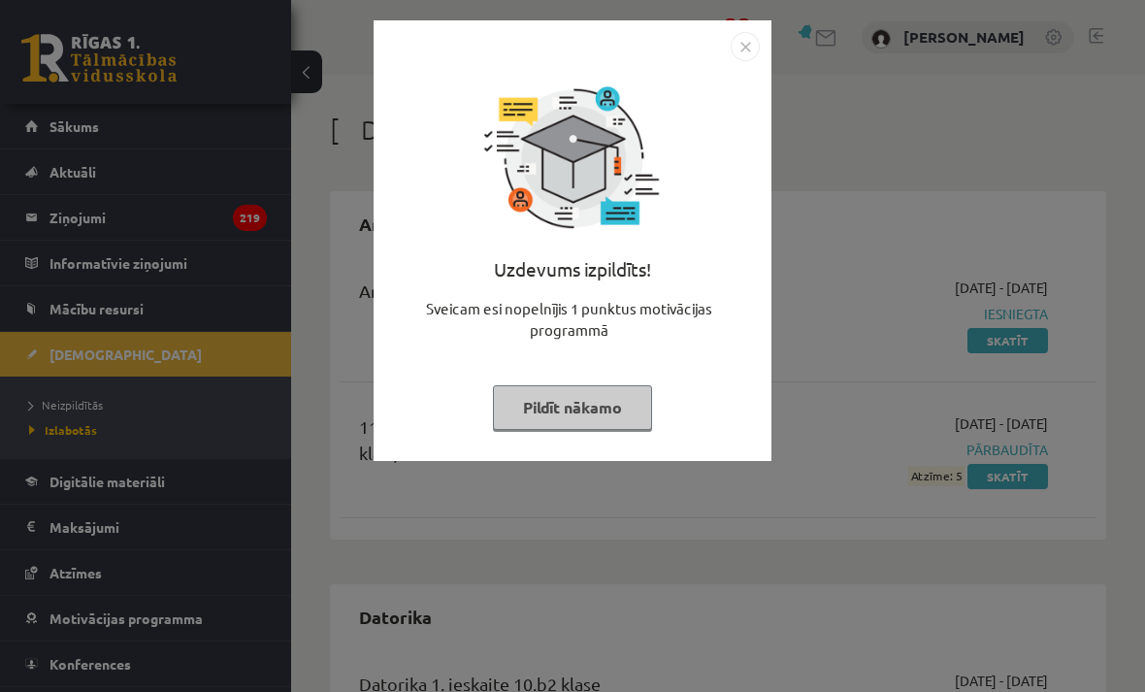
click at [636, 391] on button "Pildīt nākamo" at bounding box center [572, 407] width 159 height 45
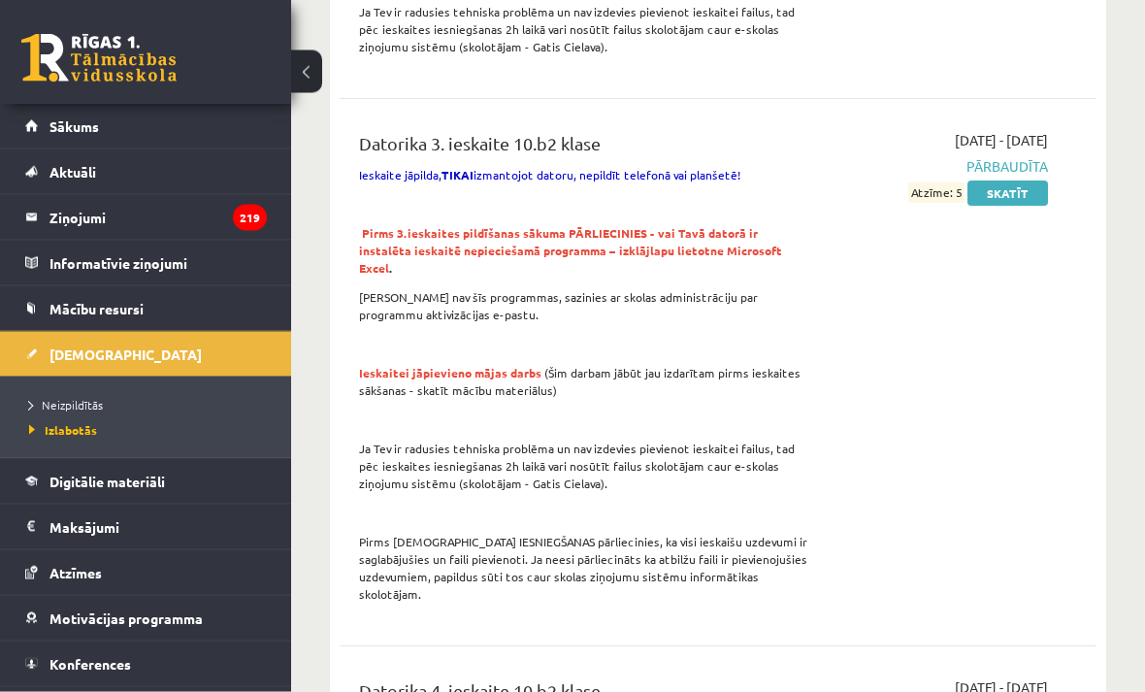
scroll to position [1512, 0]
click at [60, 407] on span "Neizpildītās" at bounding box center [66, 405] width 74 height 16
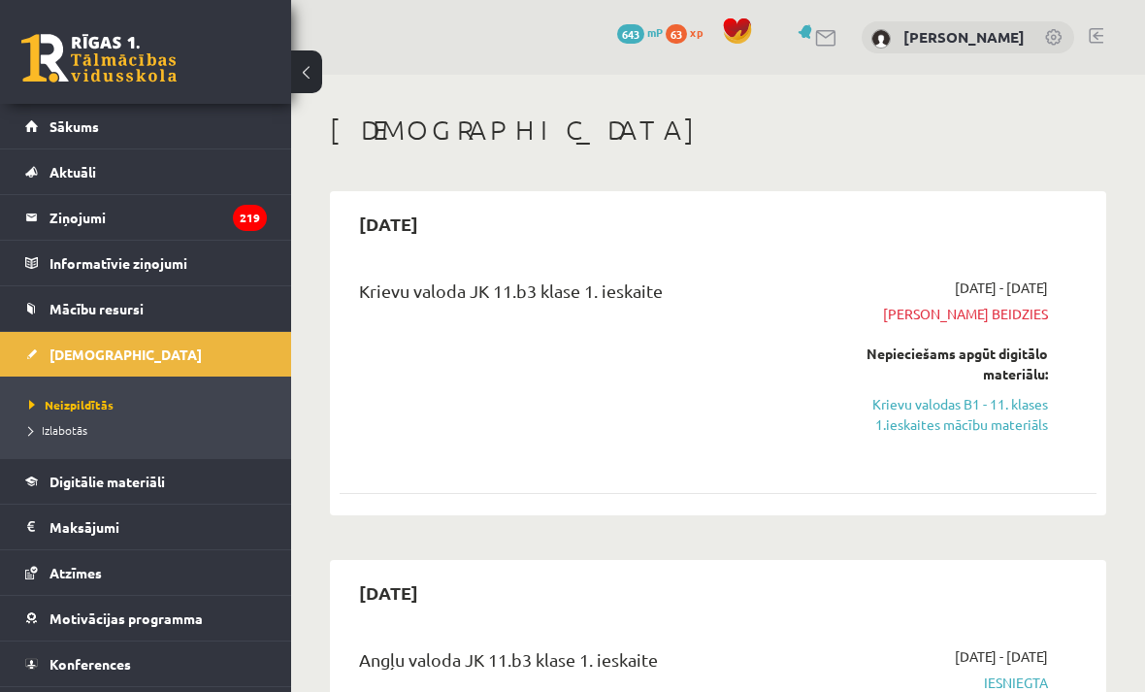
click at [996, 415] on link "Krievu valodas B1 - 11. klases 1.ieskaites mācību materiāls" at bounding box center [942, 414] width 210 height 41
